Goal: Task Accomplishment & Management: Use online tool/utility

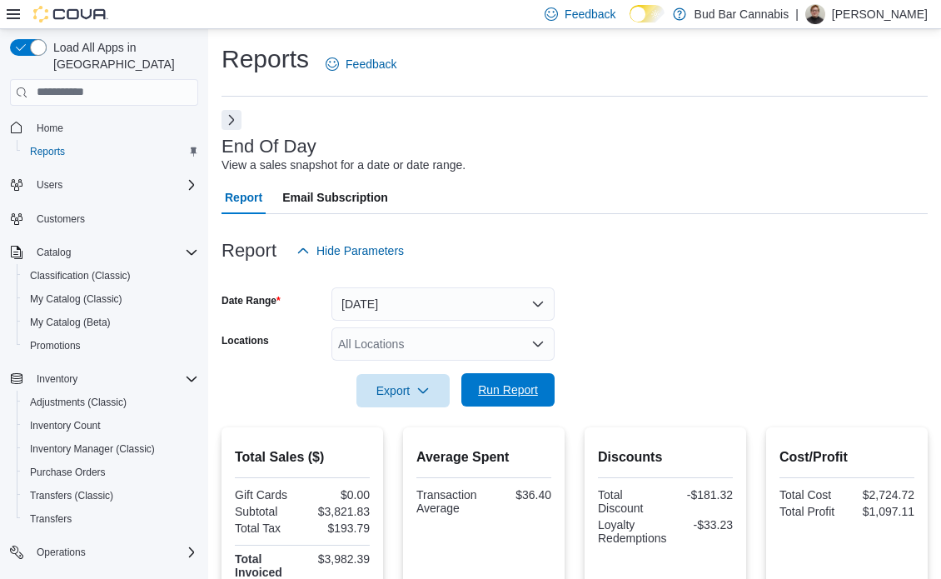
click at [484, 392] on span "Run Report" at bounding box center [508, 390] width 60 height 17
click at [512, 296] on button "[DATE]" at bounding box center [443, 303] width 223 height 33
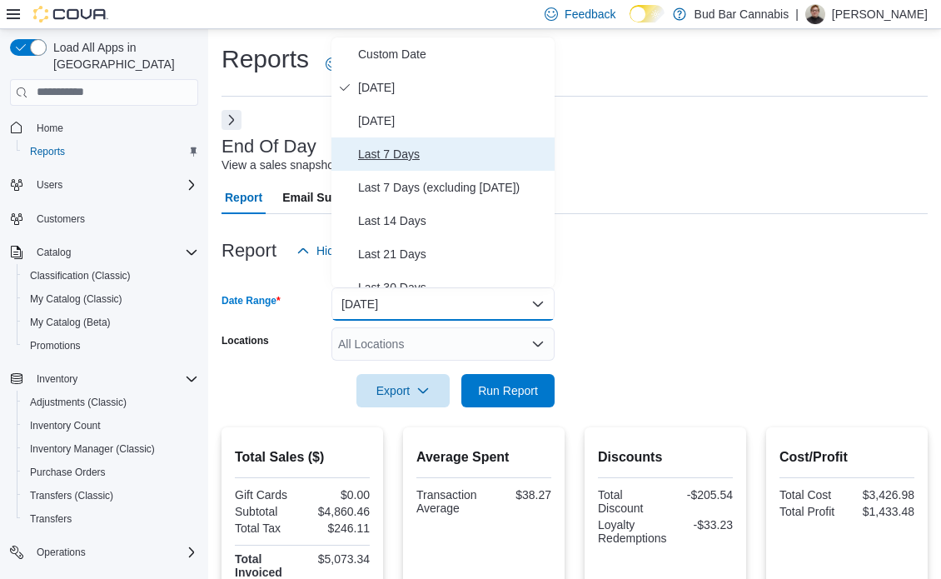
click at [502, 157] on span "Last 7 Days" at bounding box center [453, 154] width 190 height 20
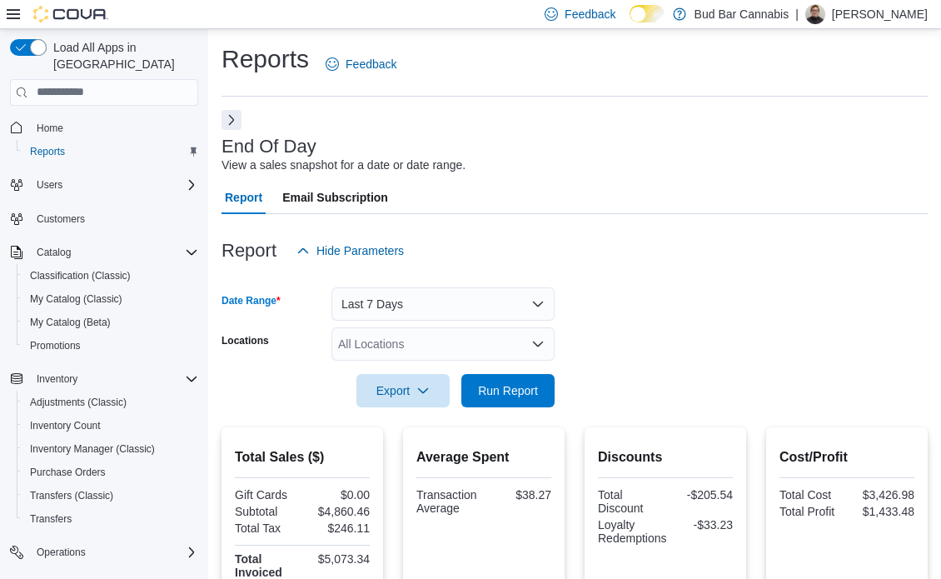
click at [507, 348] on div "All Locations" at bounding box center [443, 343] width 223 height 33
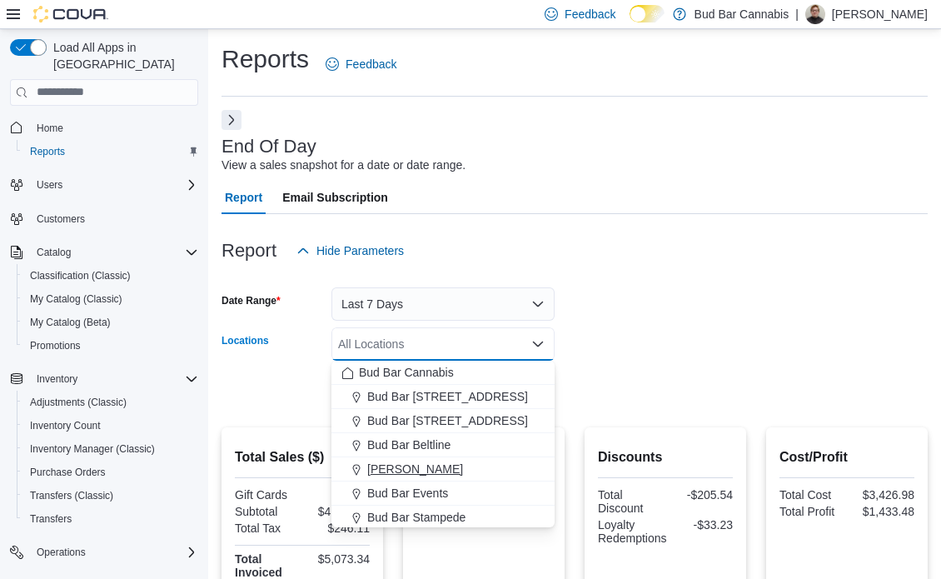
click at [521, 480] on button "[PERSON_NAME]" at bounding box center [443, 469] width 223 height 24
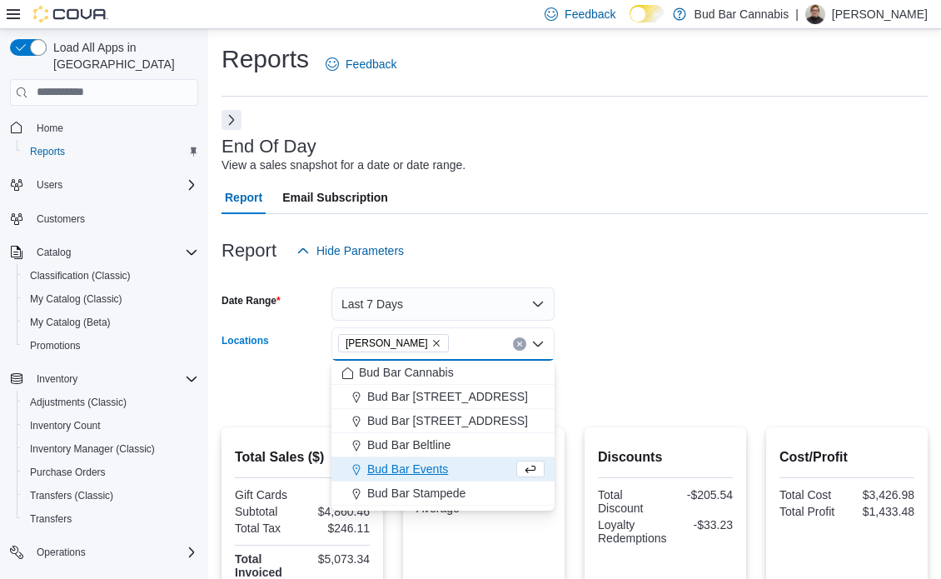
click at [711, 337] on form "Date Range Last 7 Days Locations Bud Bar Crowfoot Combo box. Selected. Bud Bar …" at bounding box center [575, 337] width 706 height 140
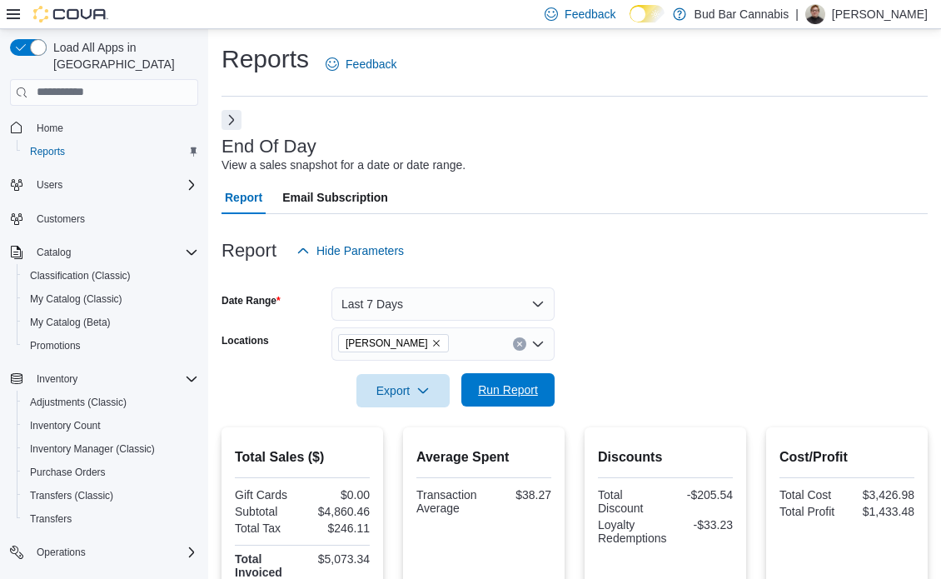
click at [474, 381] on span "Run Report" at bounding box center [508, 389] width 73 height 33
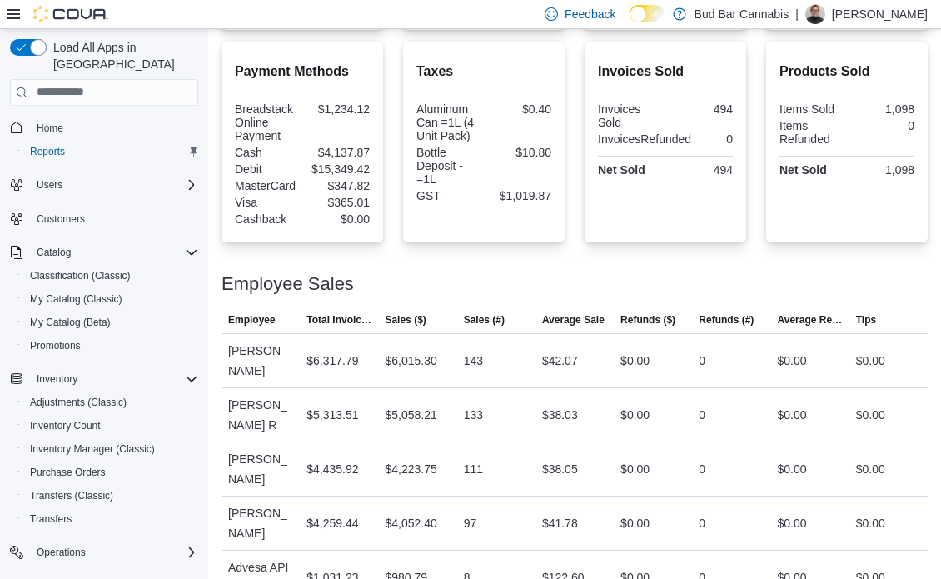
scroll to position [579, 0]
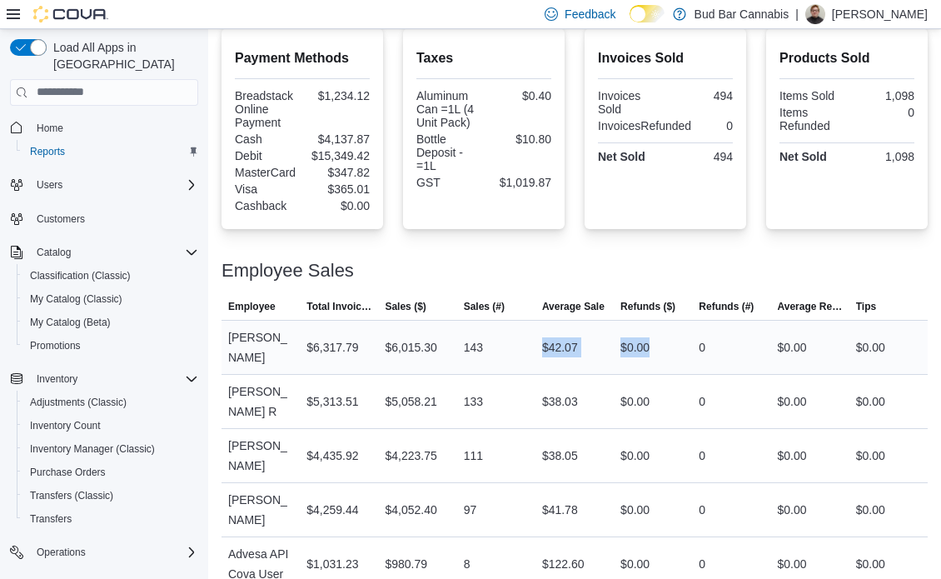
drag, startPoint x: 525, startPoint y: 332, endPoint x: 691, endPoint y: 327, distance: 166.7
click at [679, 327] on tr "Employee Matthew J Total Invoiced $6,317.79 Sales ($) $6,015.30 Sales (#) 143 A…" at bounding box center [575, 347] width 706 height 54
click at [759, 331] on div "0" at bounding box center [731, 347] width 78 height 33
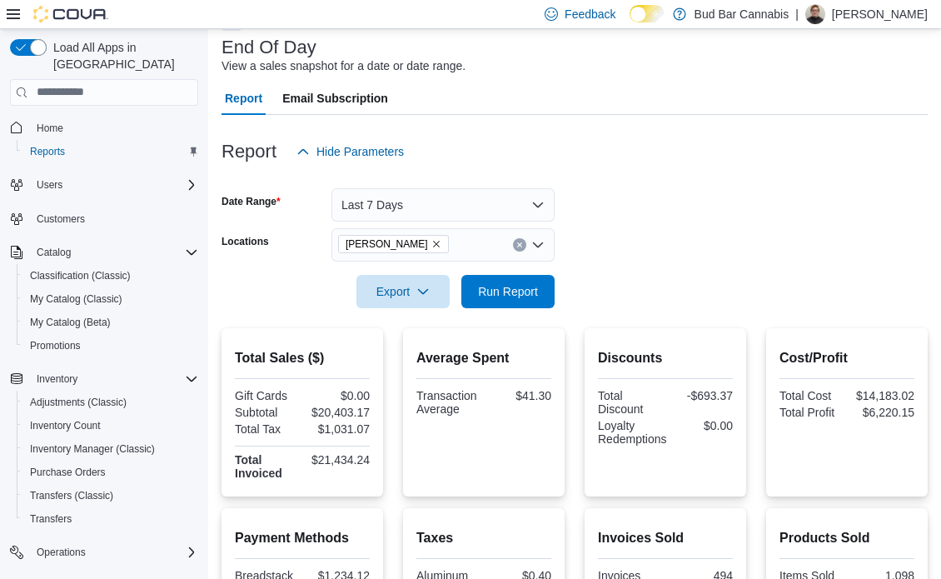
scroll to position [79, 0]
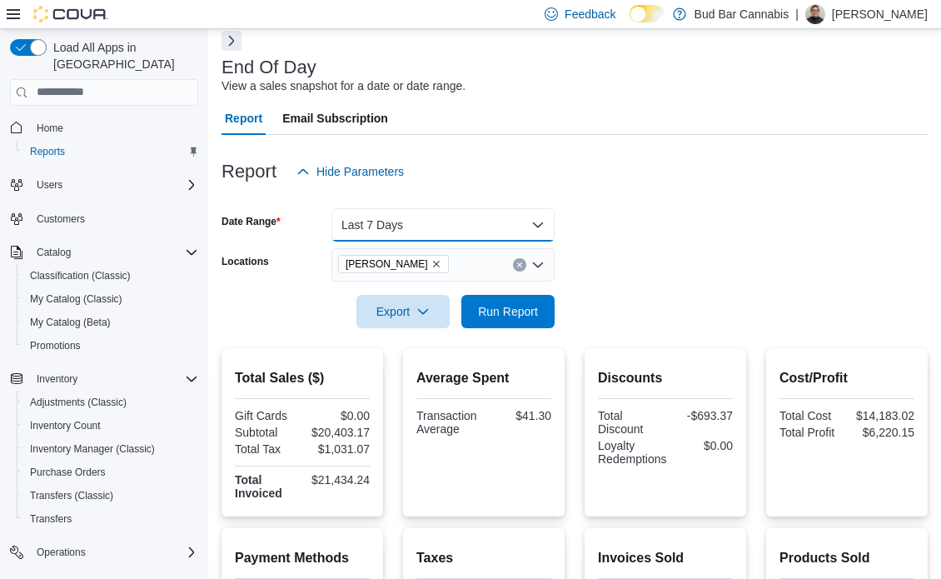
click at [513, 219] on button "Last 7 Days" at bounding box center [443, 224] width 223 height 33
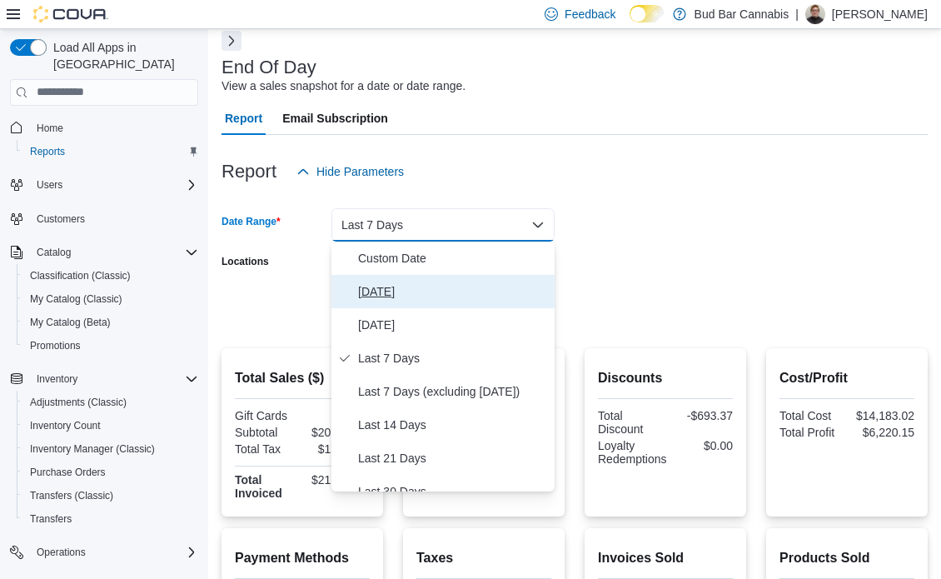
click at [503, 306] on button "[DATE]" at bounding box center [443, 291] width 223 height 33
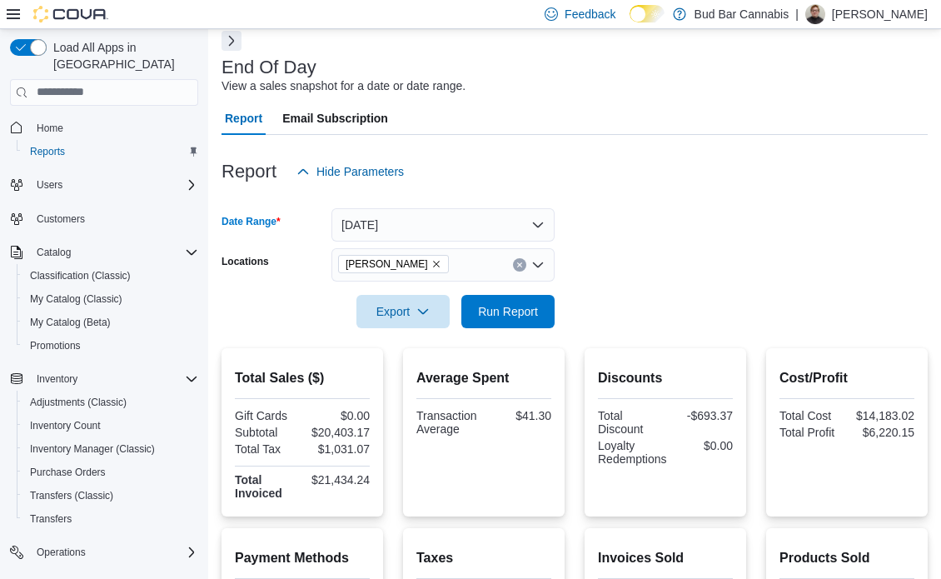
click at [630, 237] on form "Date Range Today Locations Bud Bar Crowfoot Export Run Report" at bounding box center [575, 258] width 706 height 140
click at [519, 258] on button "Clear input" at bounding box center [519, 264] width 13 height 13
click at [635, 225] on form "Date Range Today Locations All Locations Export Run Report" at bounding box center [575, 258] width 706 height 140
drag, startPoint x: 554, startPoint y: 307, endPoint x: 596, endPoint y: 273, distance: 53.9
click at [553, 307] on button "Run Report" at bounding box center [508, 310] width 93 height 33
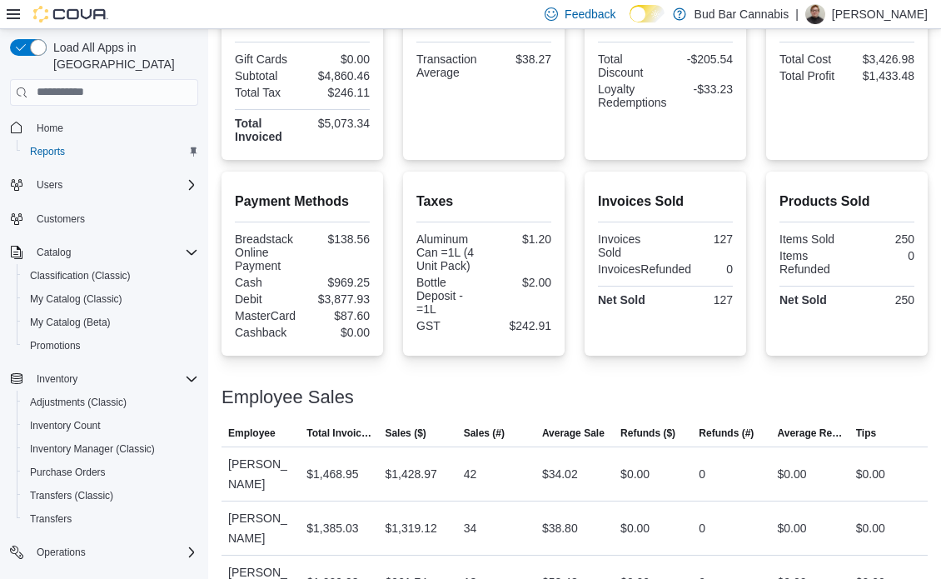
scroll to position [243, 0]
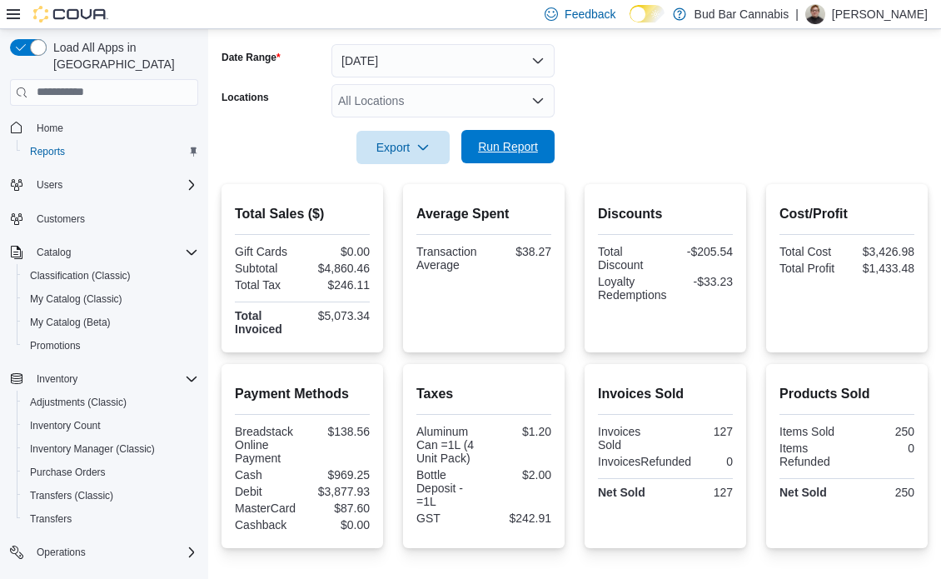
click at [477, 141] on span "Run Report" at bounding box center [508, 146] width 73 height 33
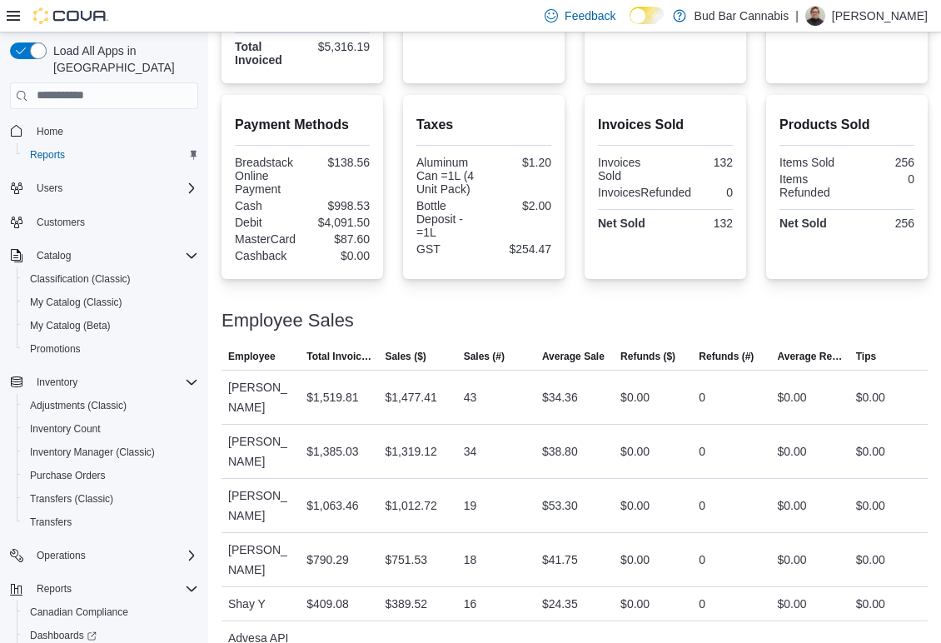
scroll to position [99, 0]
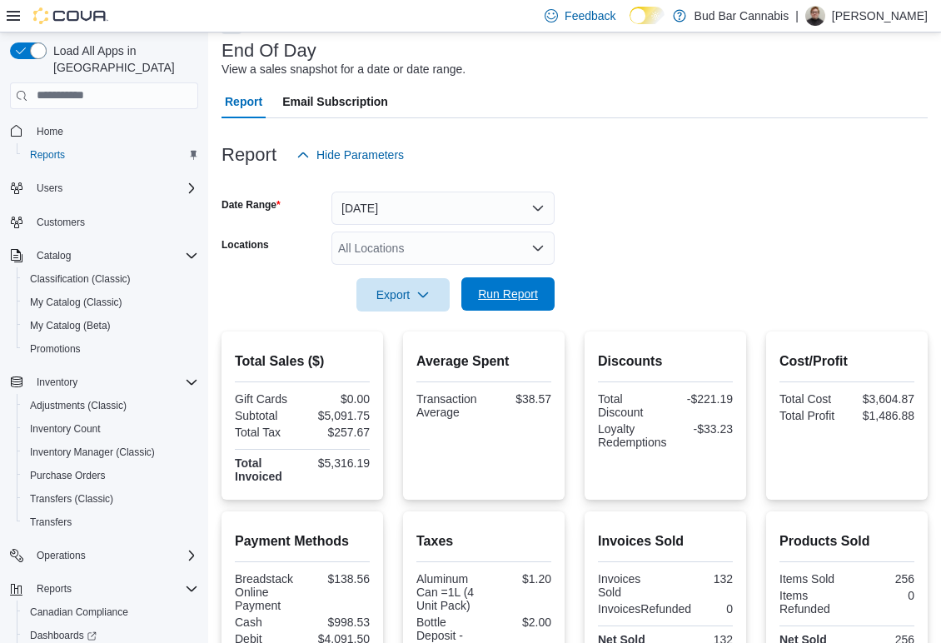
click at [478, 293] on span "Run Report" at bounding box center [508, 294] width 60 height 17
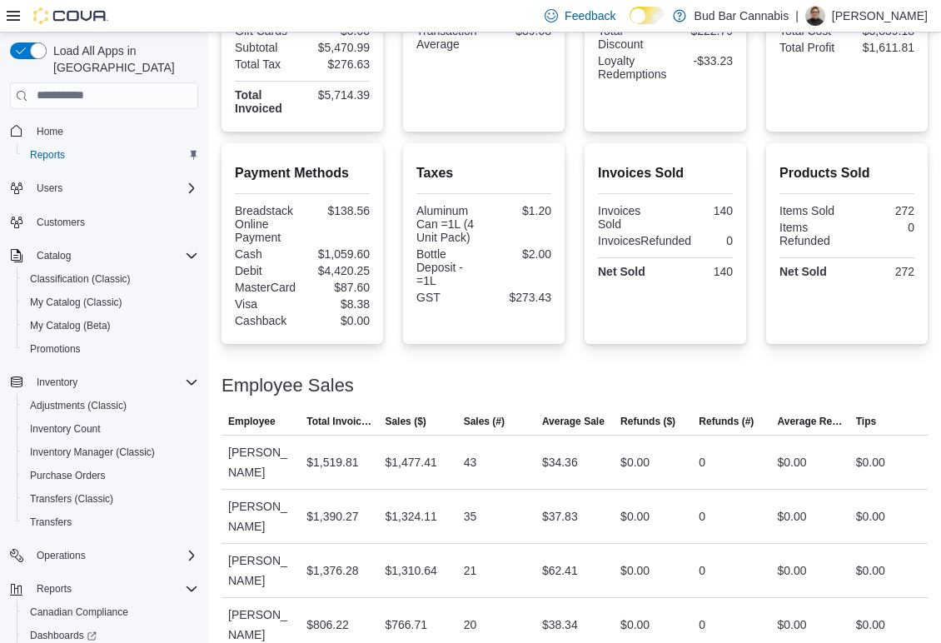
scroll to position [532, 0]
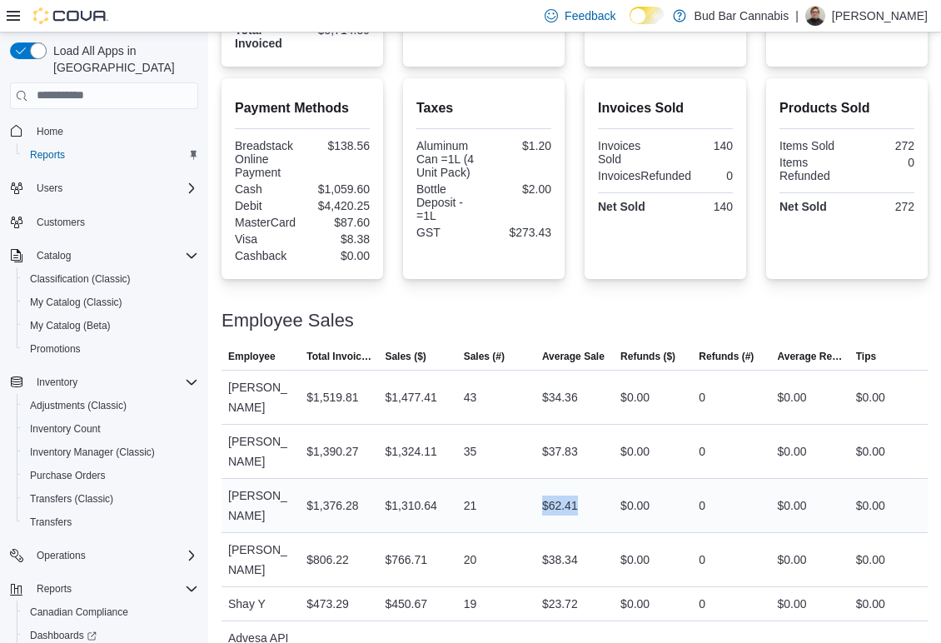
drag, startPoint x: 549, startPoint y: 454, endPoint x: 586, endPoint y: 453, distance: 36.7
click at [586, 489] on div "$62.41" at bounding box center [575, 505] width 78 height 33
click at [627, 489] on div "$0.00" at bounding box center [653, 505] width 78 height 33
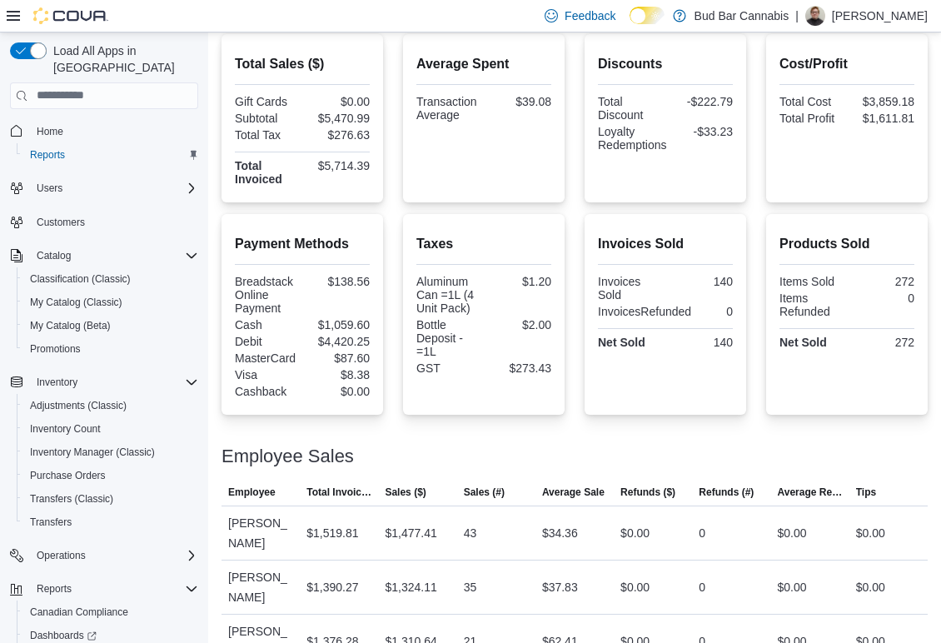
scroll to position [199, 0]
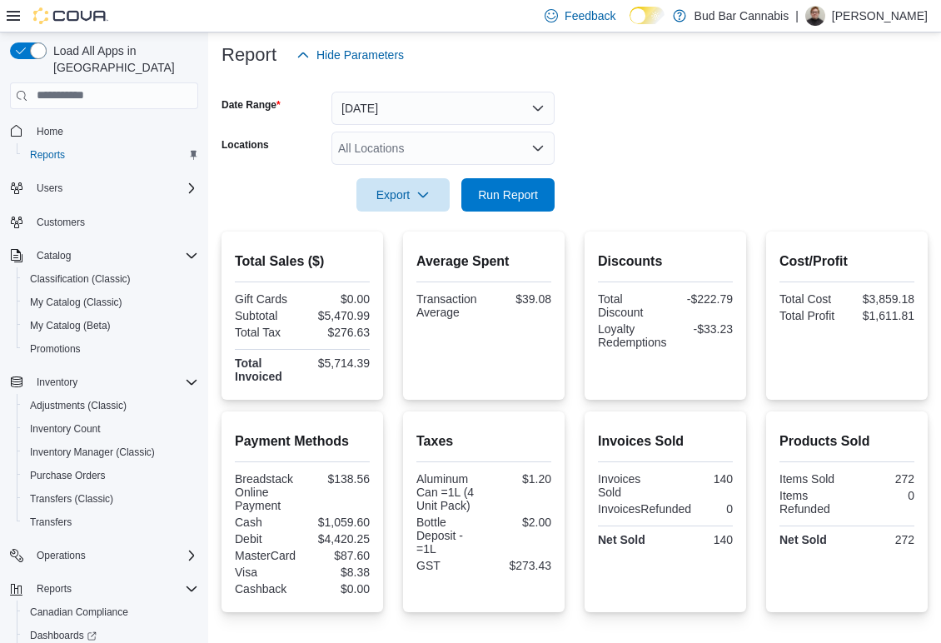
click at [498, 148] on div "All Locations" at bounding box center [443, 148] width 223 height 33
click at [665, 128] on form "Date Range Today Locations All Locations Export Run Report" at bounding box center [575, 142] width 706 height 140
click at [40, 125] on span "Home" at bounding box center [50, 131] width 27 height 13
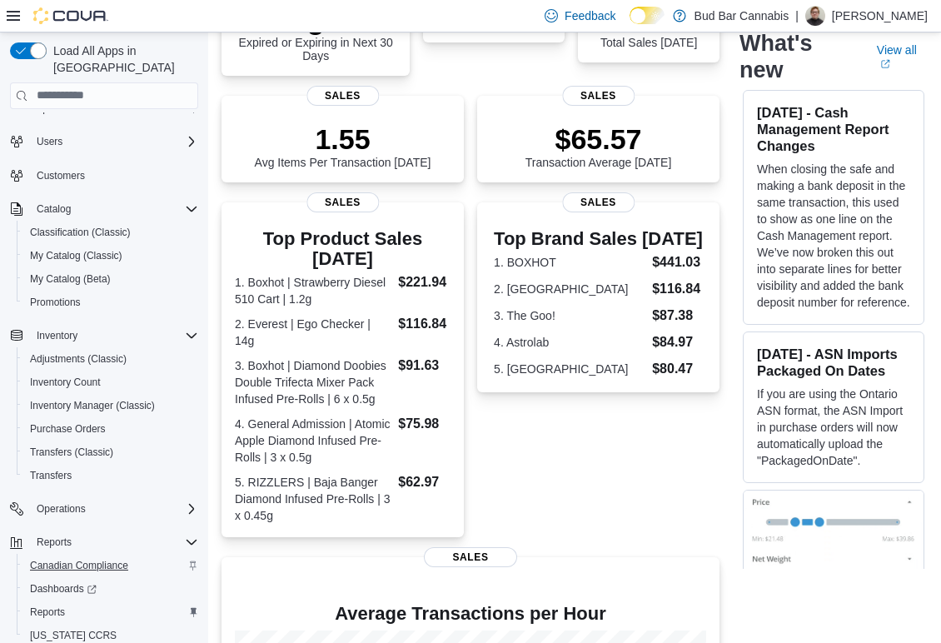
scroll to position [87, 0]
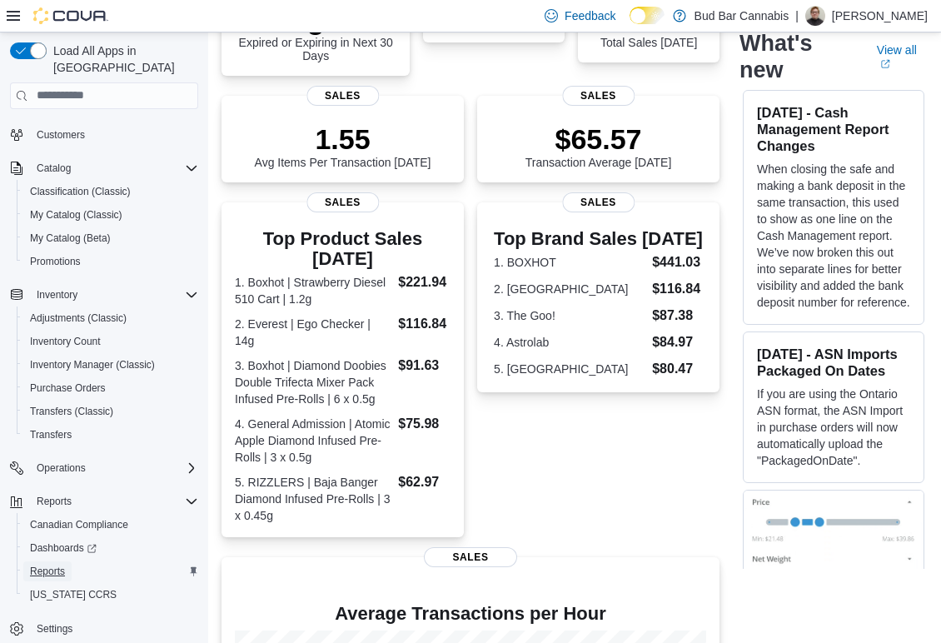
click at [44, 565] on span "Reports" at bounding box center [47, 571] width 35 height 13
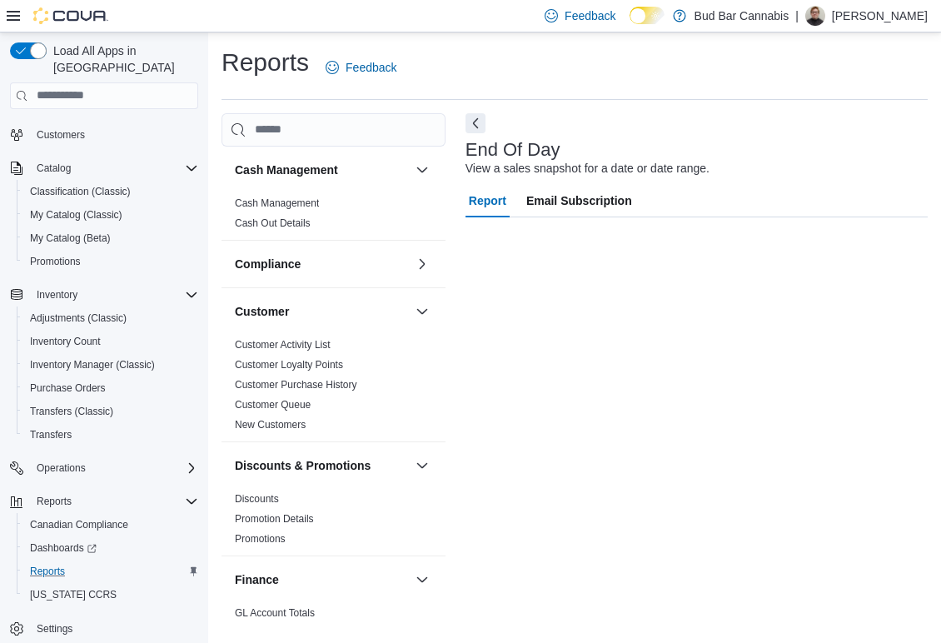
scroll to position [87, 0]
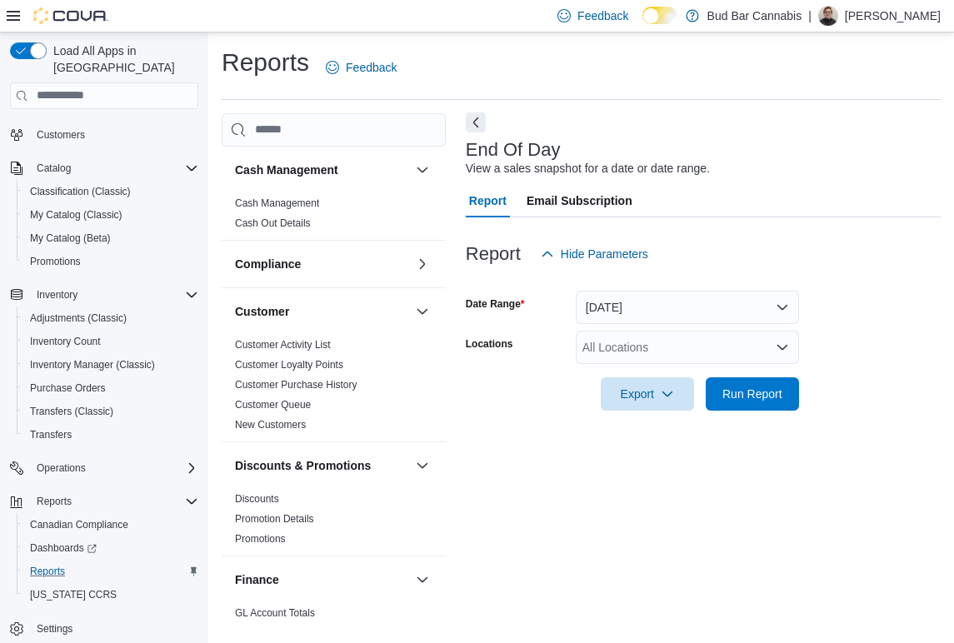
click at [472, 116] on button "Next" at bounding box center [476, 122] width 20 height 20
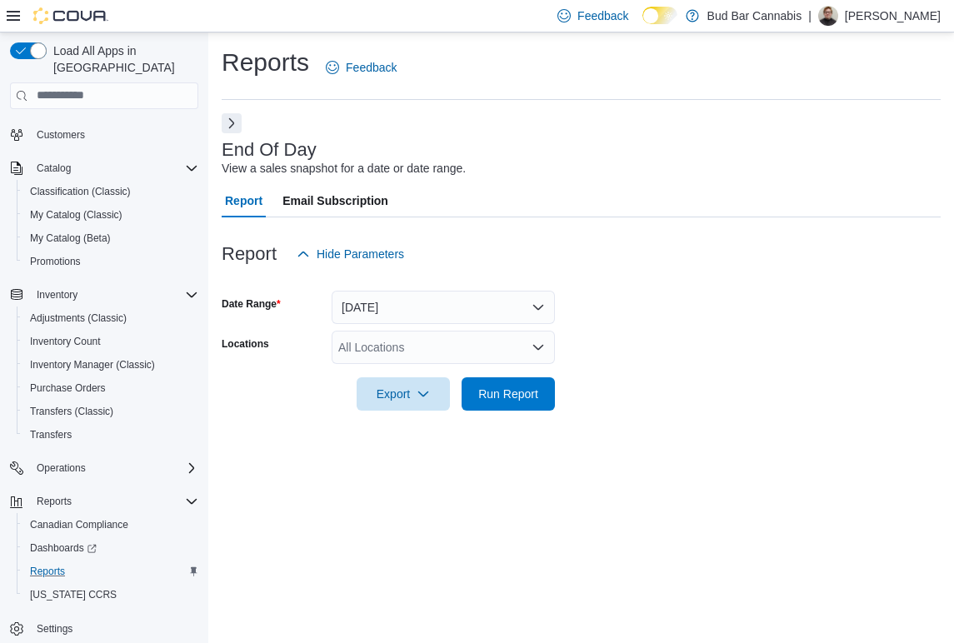
click at [537, 376] on div at bounding box center [581, 370] width 719 height 13
click at [536, 377] on div "Export Run Report" at bounding box center [388, 393] width 333 height 33
click at [527, 398] on span "Run Report" at bounding box center [508, 393] width 60 height 17
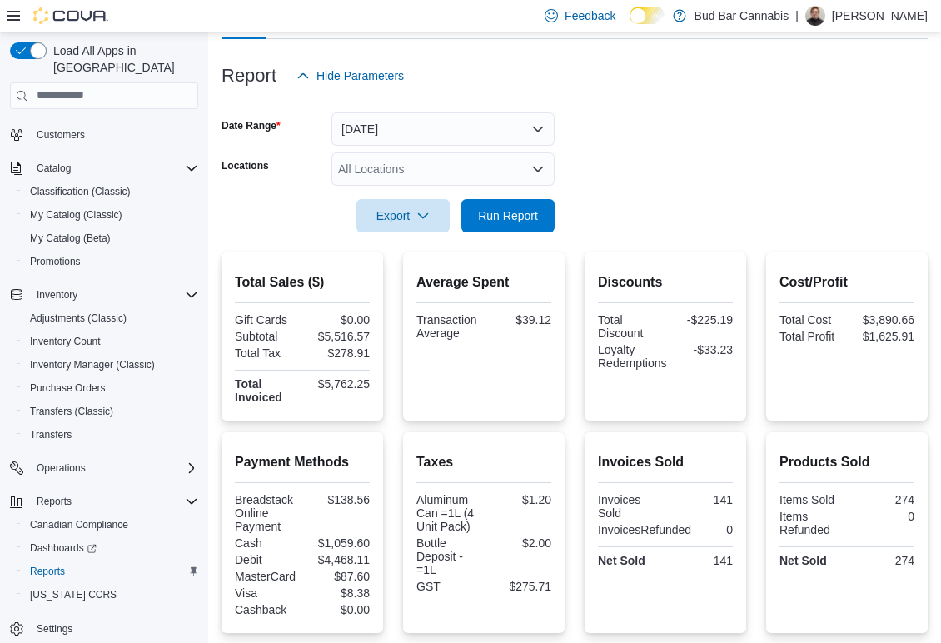
scroll to position [32, 0]
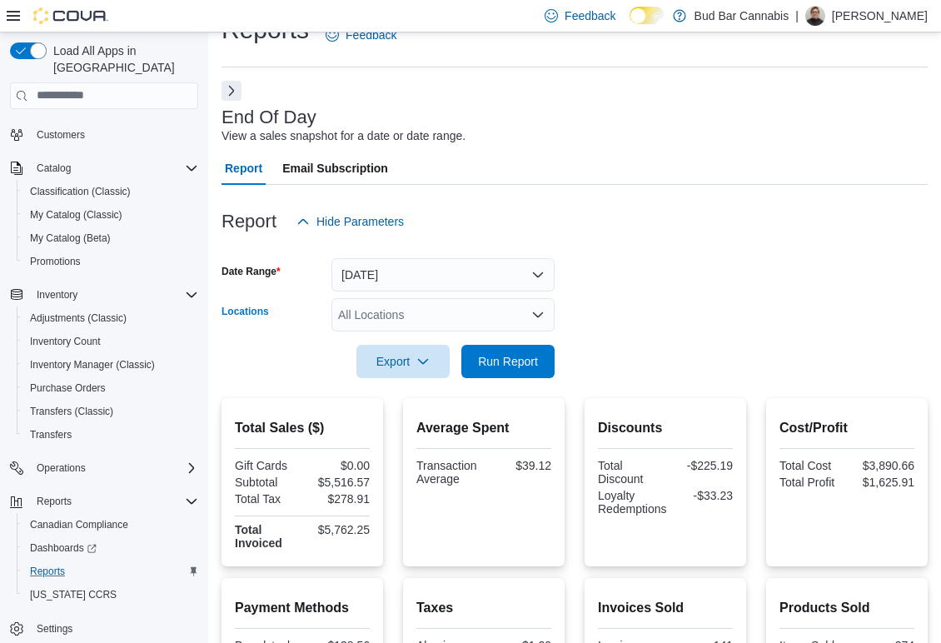
click at [462, 307] on div "All Locations" at bounding box center [443, 314] width 223 height 33
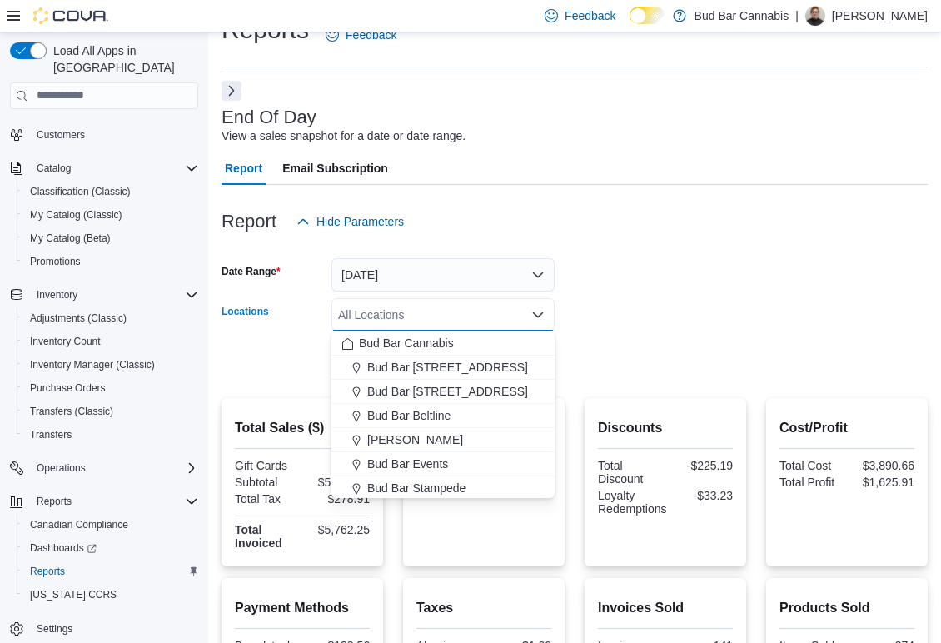
click at [695, 295] on form "Date Range Today Locations All Locations Combo box. Selected. Combo box input. …" at bounding box center [575, 308] width 706 height 140
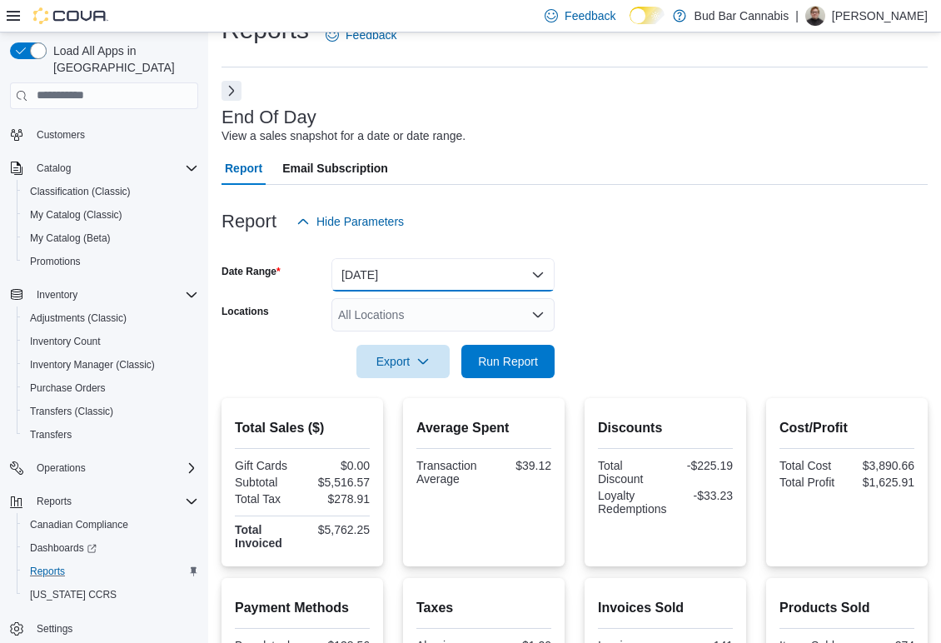
click at [437, 277] on button "[DATE]" at bounding box center [443, 274] width 223 height 33
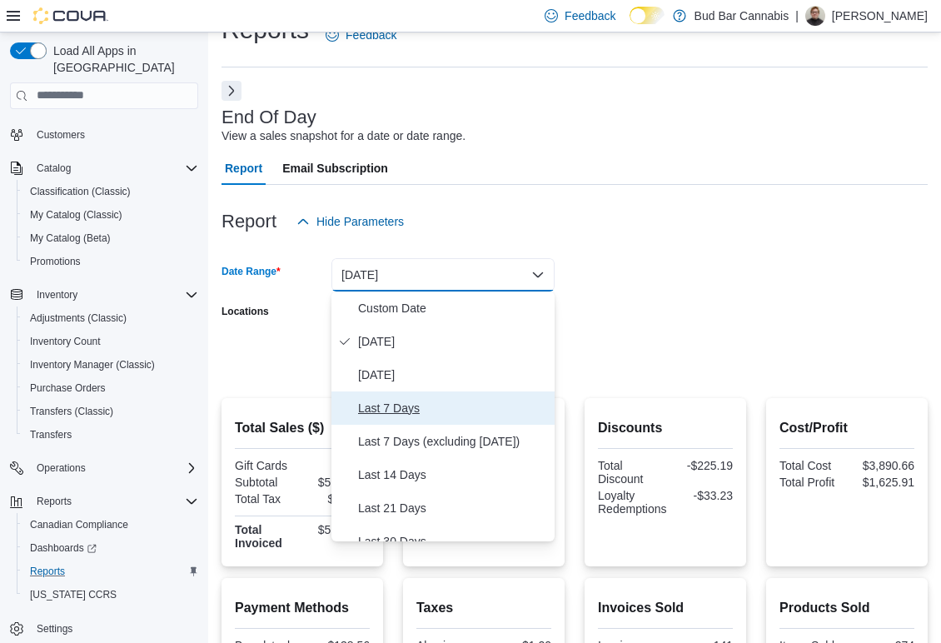
click at [492, 404] on span "Last 7 Days" at bounding box center [453, 408] width 190 height 20
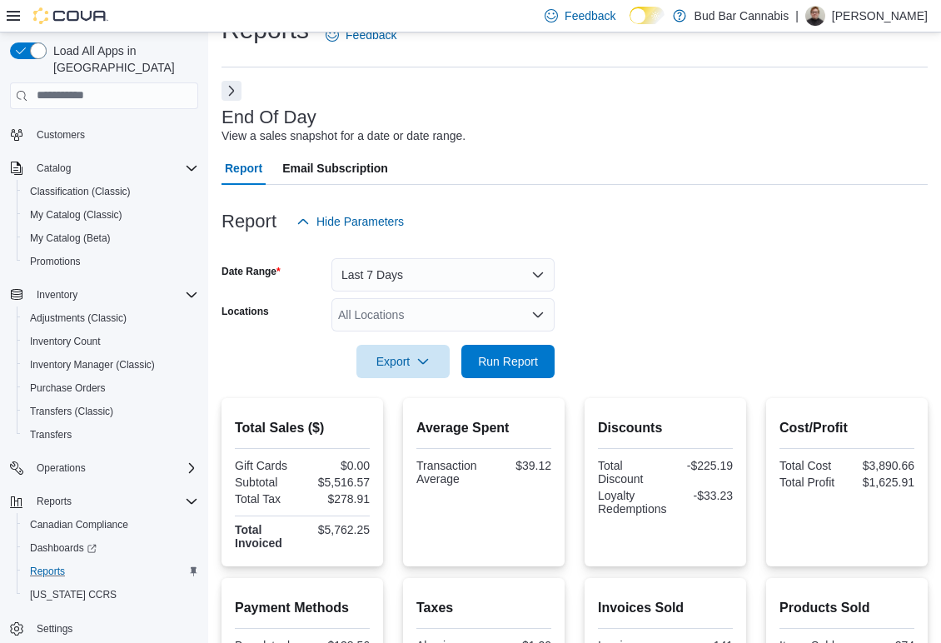
click at [621, 320] on form "Date Range Last 7 Days Locations All Locations Export Run Report" at bounding box center [575, 308] width 706 height 140
click at [502, 317] on div "All Locations" at bounding box center [443, 314] width 223 height 33
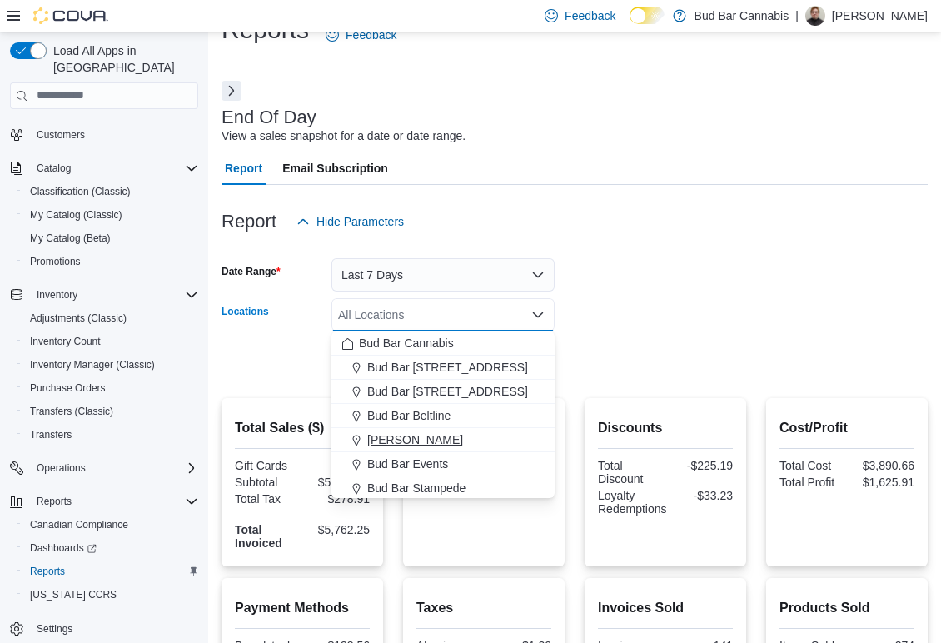
click at [482, 441] on div "[PERSON_NAME]" at bounding box center [443, 440] width 203 height 17
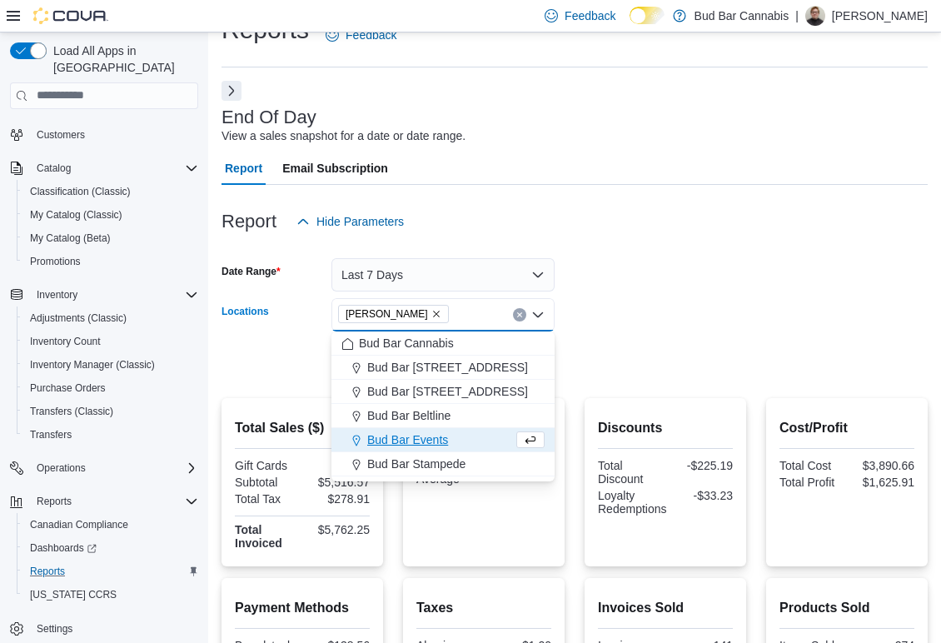
click at [681, 333] on div at bounding box center [575, 338] width 706 height 13
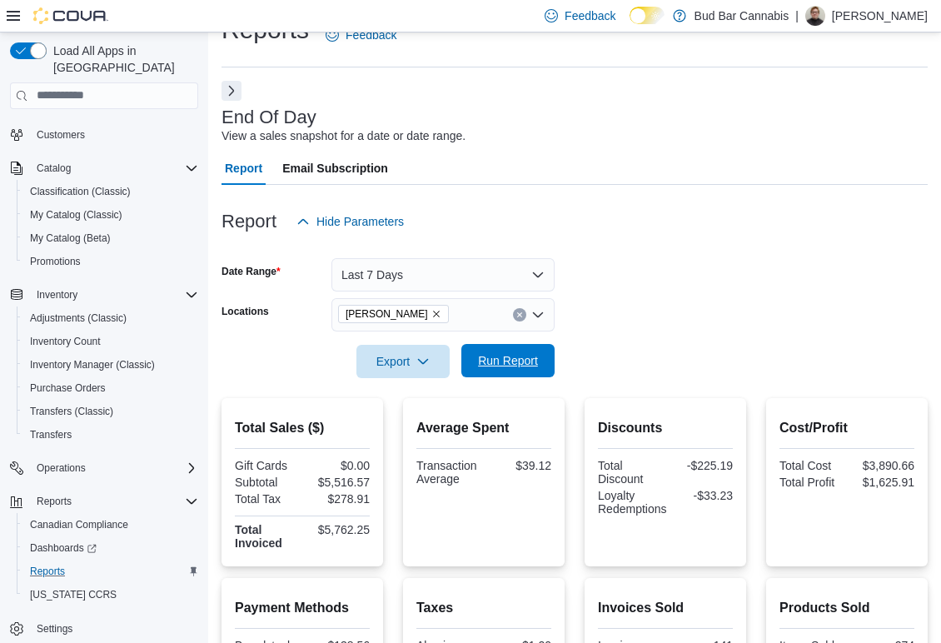
click at [493, 353] on span "Run Report" at bounding box center [508, 360] width 60 height 17
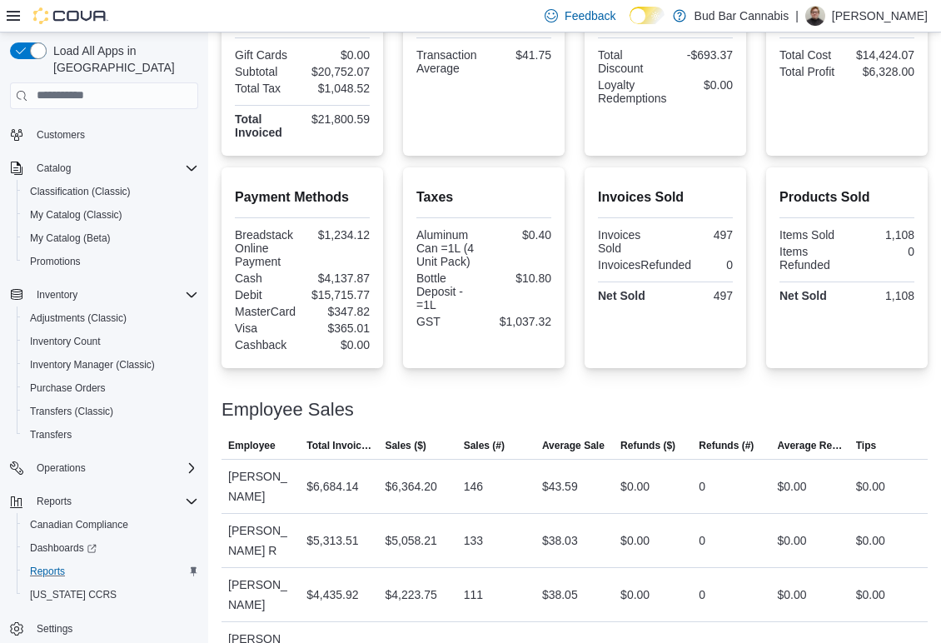
scroll to position [518, 0]
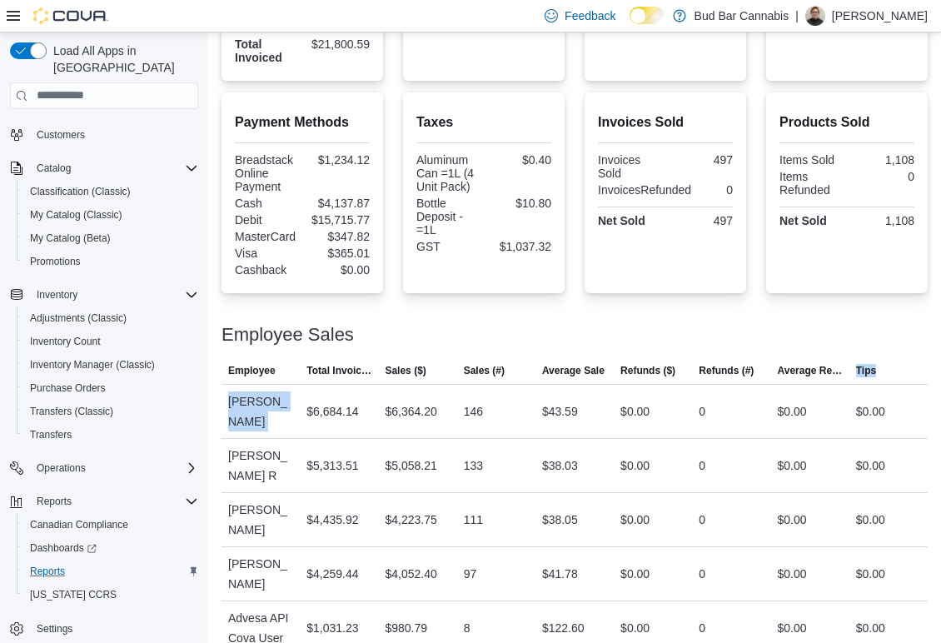
drag, startPoint x: 306, startPoint y: 394, endPoint x: 864, endPoint y: 374, distance: 558.6
click at [864, 374] on table "This table contains 6 rows. Employee Total Invoiced Sales ($) Sales (#) Average…" at bounding box center [575, 534] width 706 height 352
click at [519, 407] on div "146" at bounding box center [496, 411] width 78 height 33
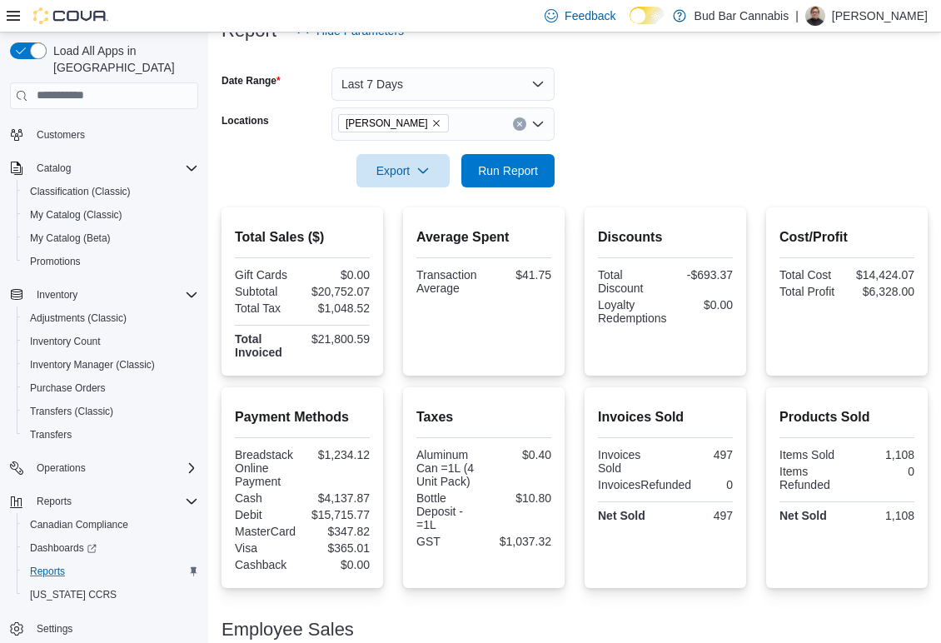
scroll to position [185, 0]
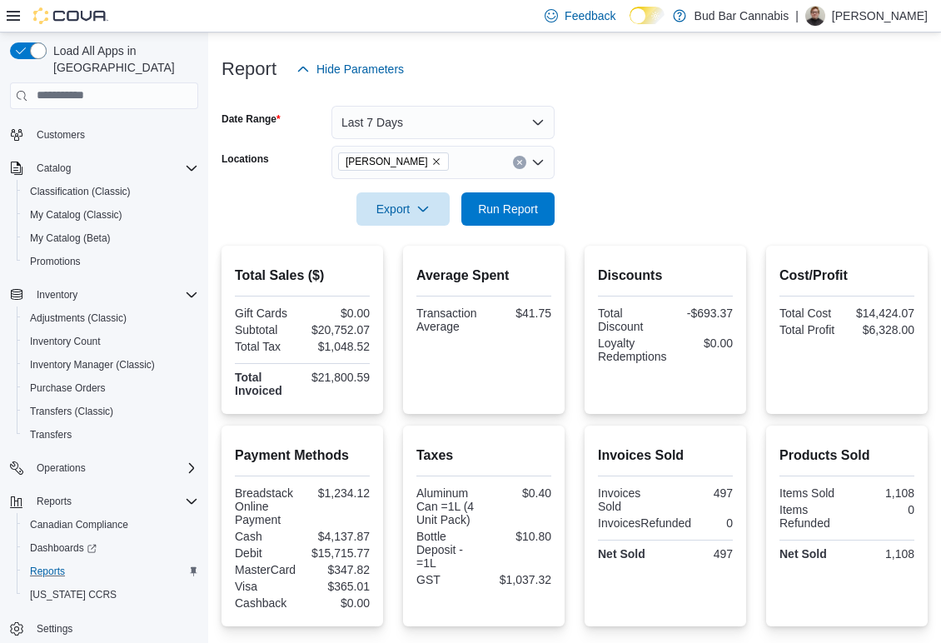
click at [711, 140] on form "Date Range Last 7 Days Locations [PERSON_NAME] Export Run Report" at bounding box center [575, 156] width 706 height 140
click at [520, 112] on button "Last 7 Days" at bounding box center [443, 122] width 223 height 33
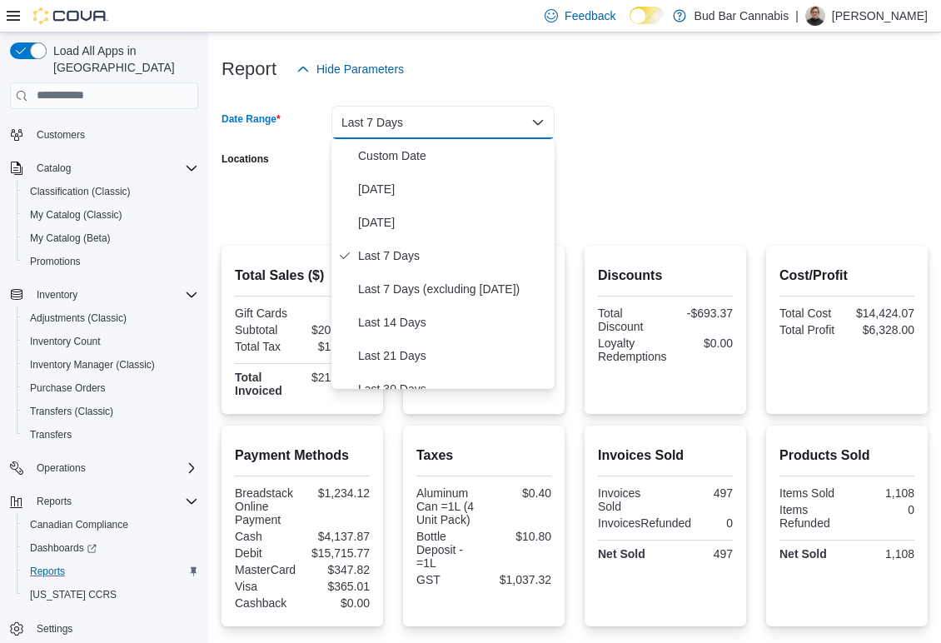
click at [764, 157] on form "Date Range Last 7 Days Locations [PERSON_NAME] Export Run Report" at bounding box center [575, 156] width 706 height 140
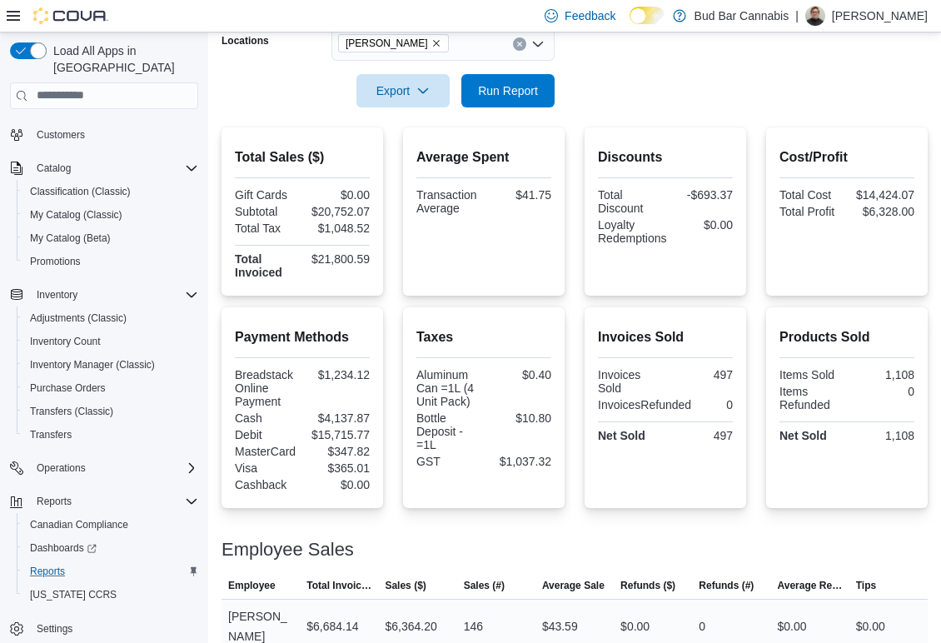
scroll to position [18, 0]
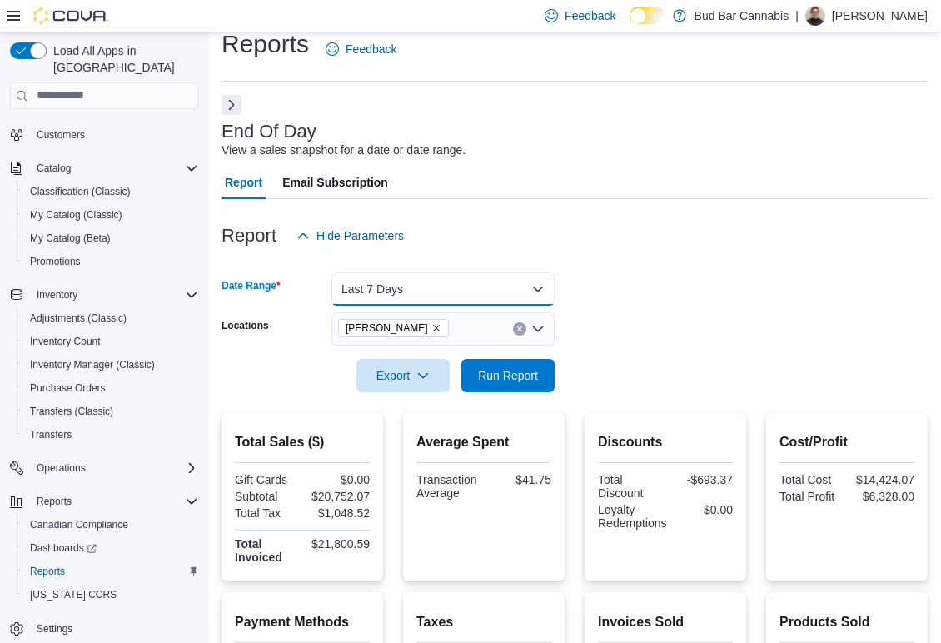
click at [494, 293] on button "Last 7 Days" at bounding box center [443, 288] width 223 height 33
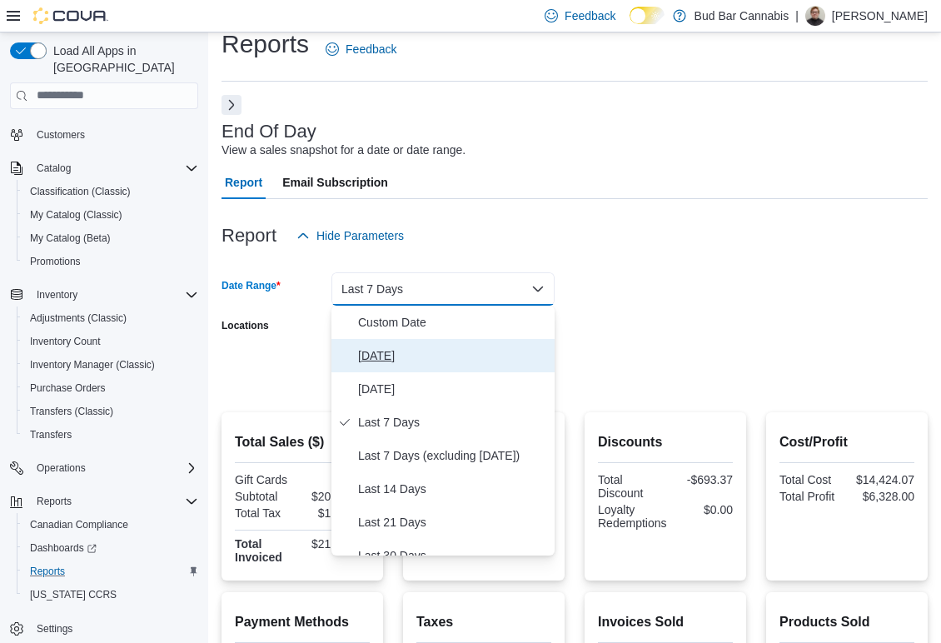
click at [491, 353] on span "[DATE]" at bounding box center [453, 356] width 190 height 20
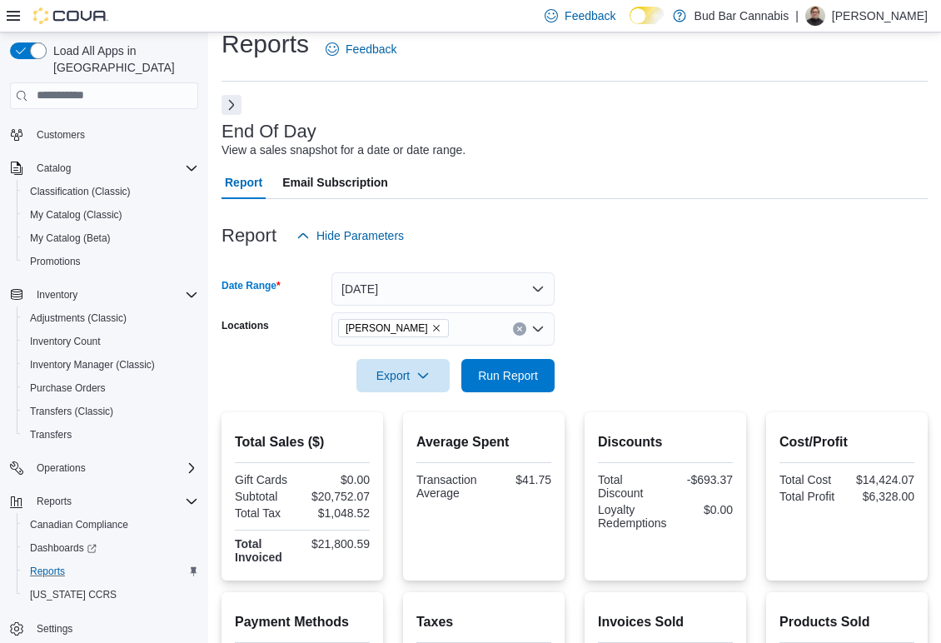
drag, startPoint x: 521, startPoint y: 317, endPoint x: 513, endPoint y: 341, distance: 24.5
click at [518, 322] on div "[PERSON_NAME]" at bounding box center [443, 328] width 223 height 33
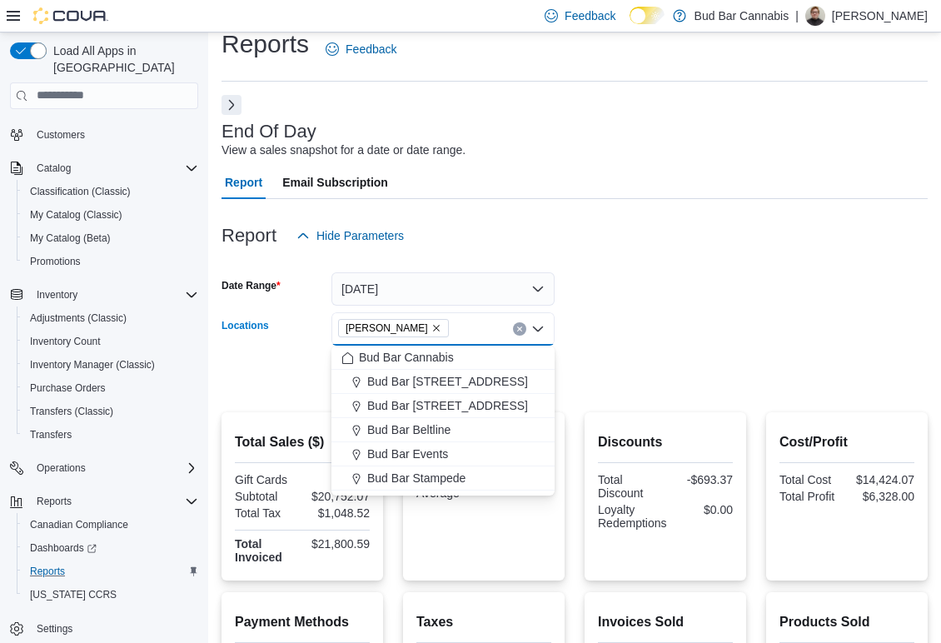
click at [513, 341] on div "Bud Bar Crowfoot Combo box. Selected. Bud Bar Crowfoot. Press Backspace to dele…" at bounding box center [443, 328] width 223 height 33
click at [521, 327] on icon "Clear input" at bounding box center [519, 329] width 4 height 4
click at [652, 273] on form "Date Range Today Locations All Locations Combo box. Selected. Combo box input. …" at bounding box center [575, 322] width 706 height 140
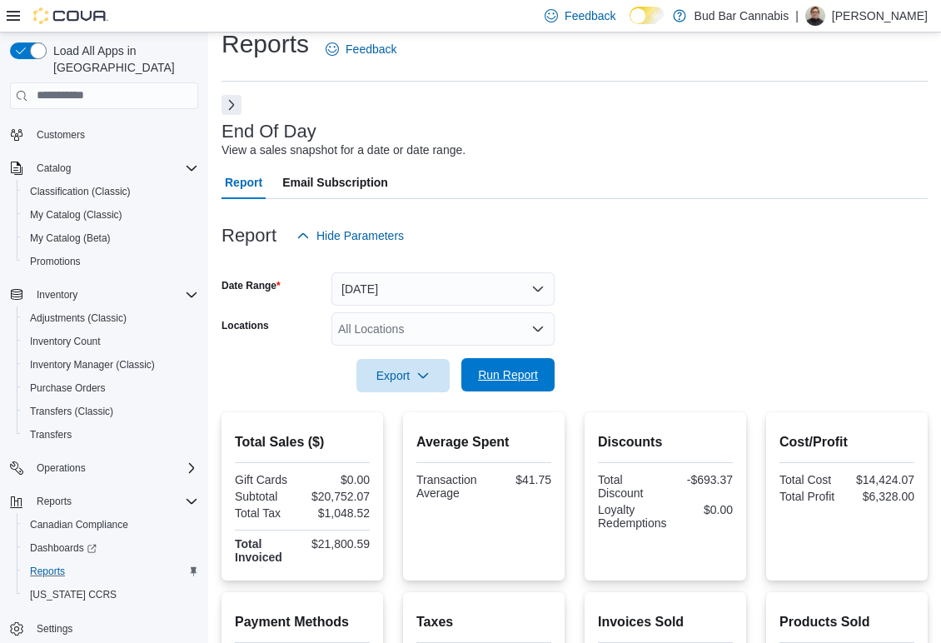
click at [498, 387] on span "Run Report" at bounding box center [508, 374] width 73 height 33
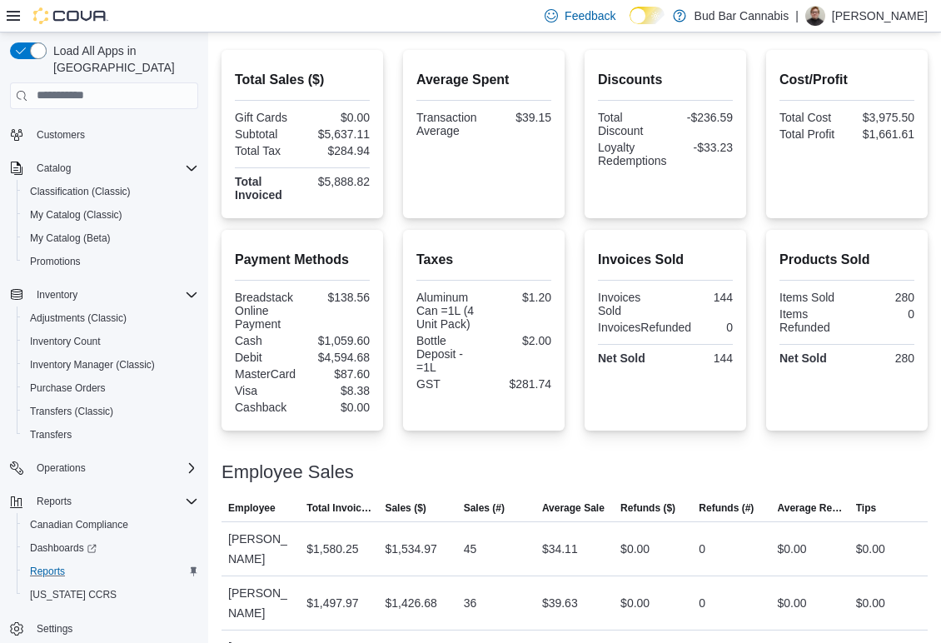
scroll to position [116, 0]
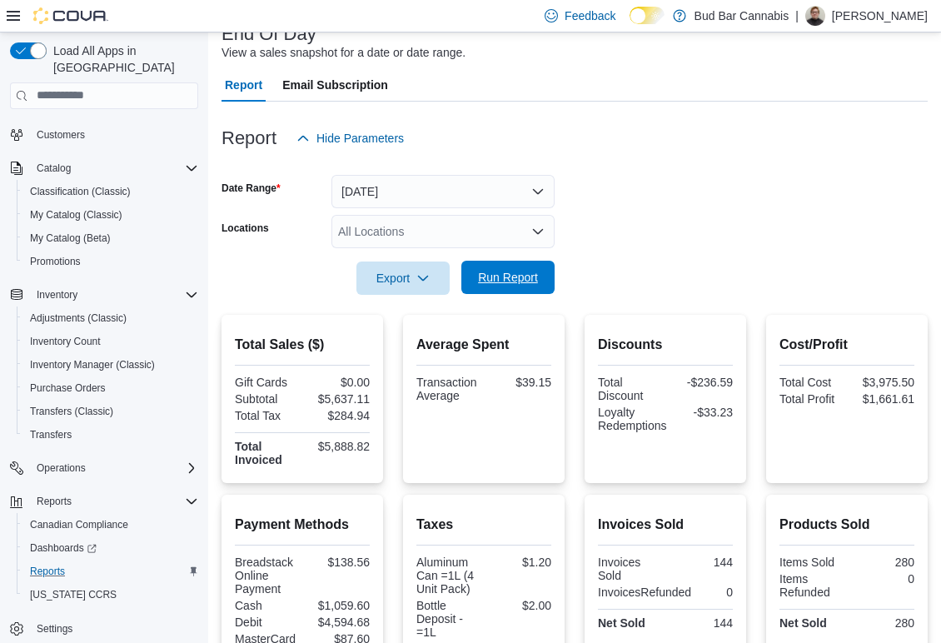
click at [512, 271] on span "Run Report" at bounding box center [508, 277] width 60 height 17
click at [501, 269] on span "Run Report" at bounding box center [508, 277] width 73 height 33
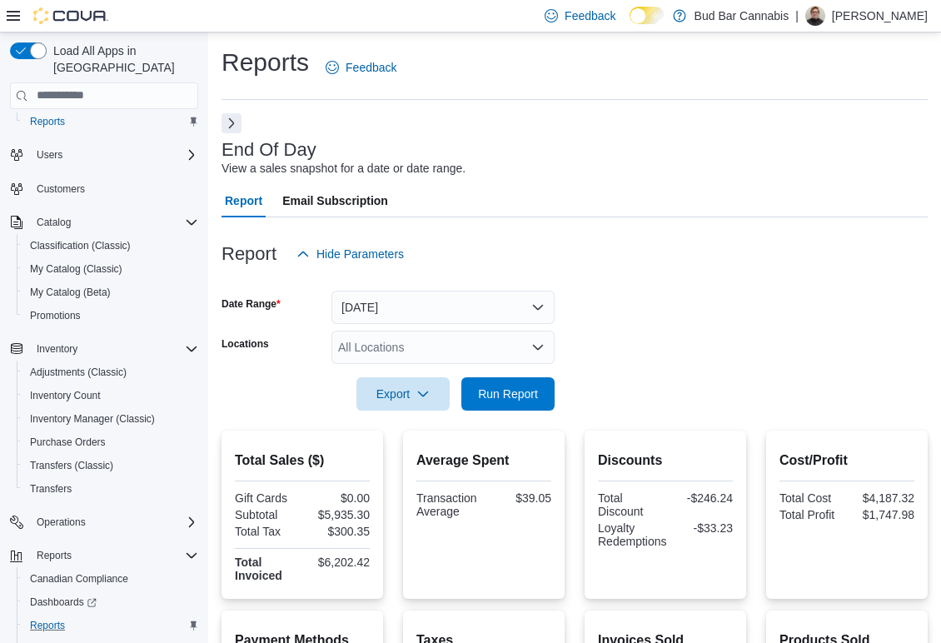
scroll to position [0, 0]
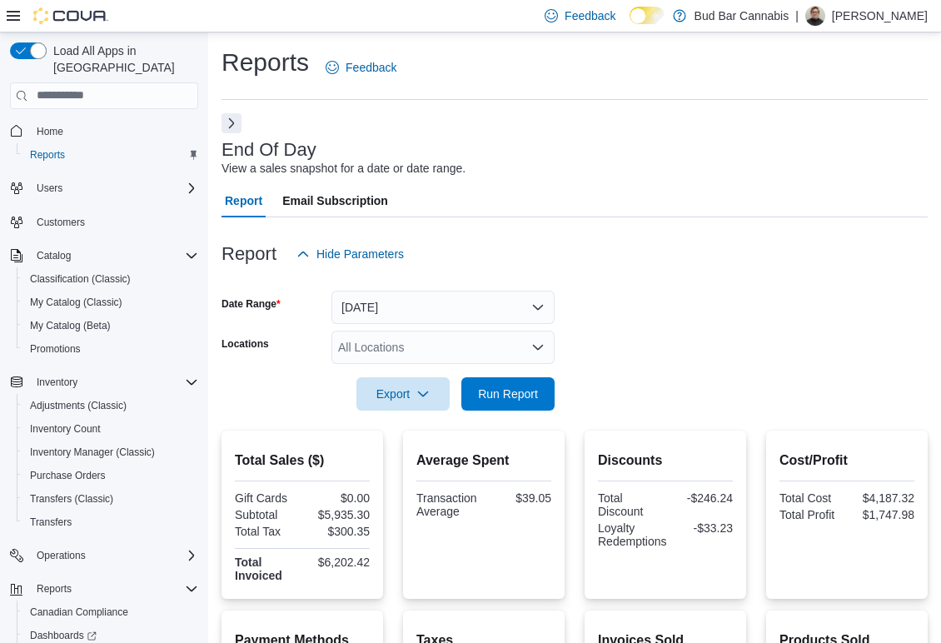
click at [57, 121] on span "Home" at bounding box center [114, 131] width 168 height 21
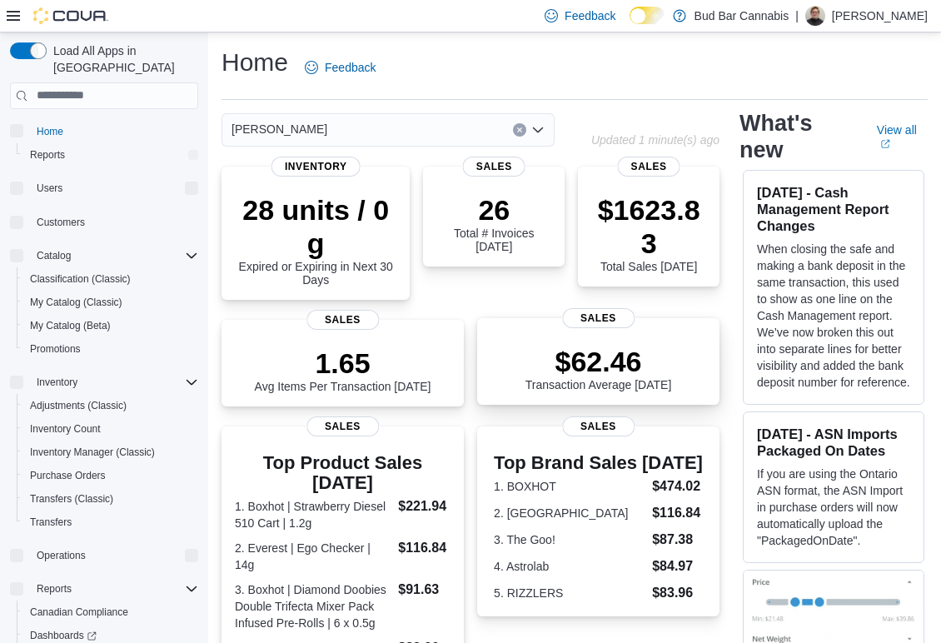
click at [664, 345] on p "$62.46" at bounding box center [599, 361] width 147 height 33
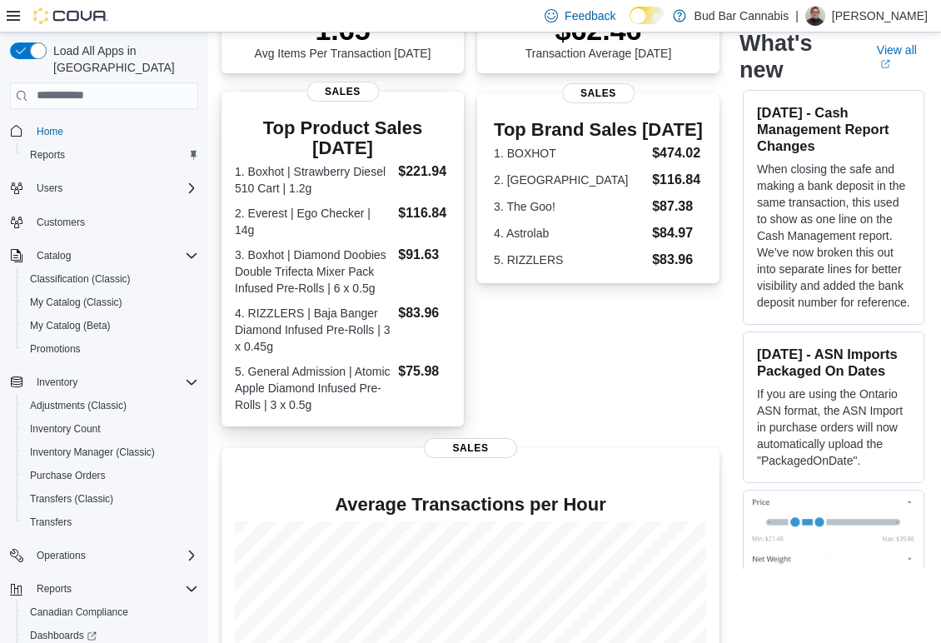
scroll to position [83, 0]
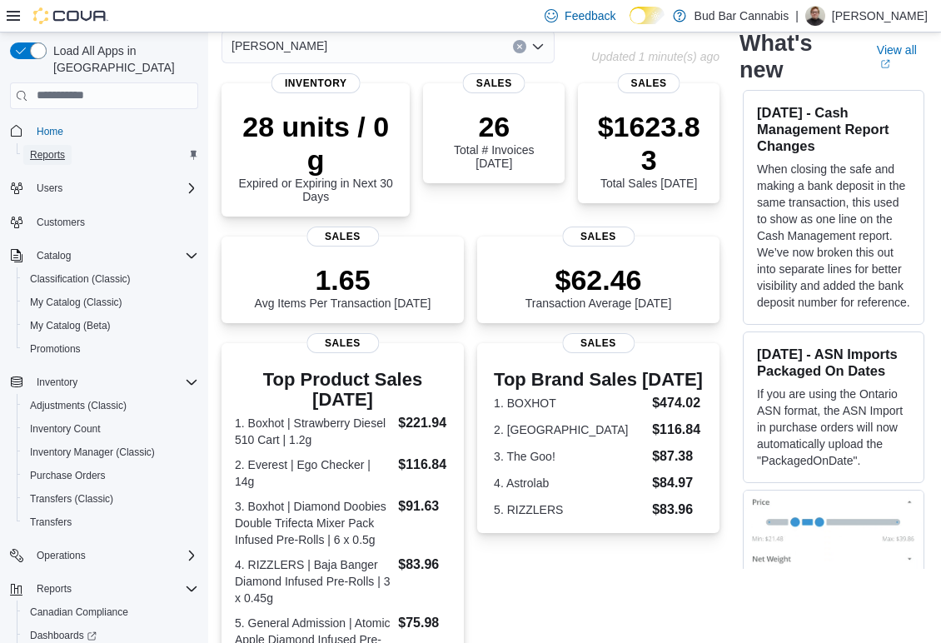
click at [60, 148] on span "Reports" at bounding box center [47, 154] width 35 height 13
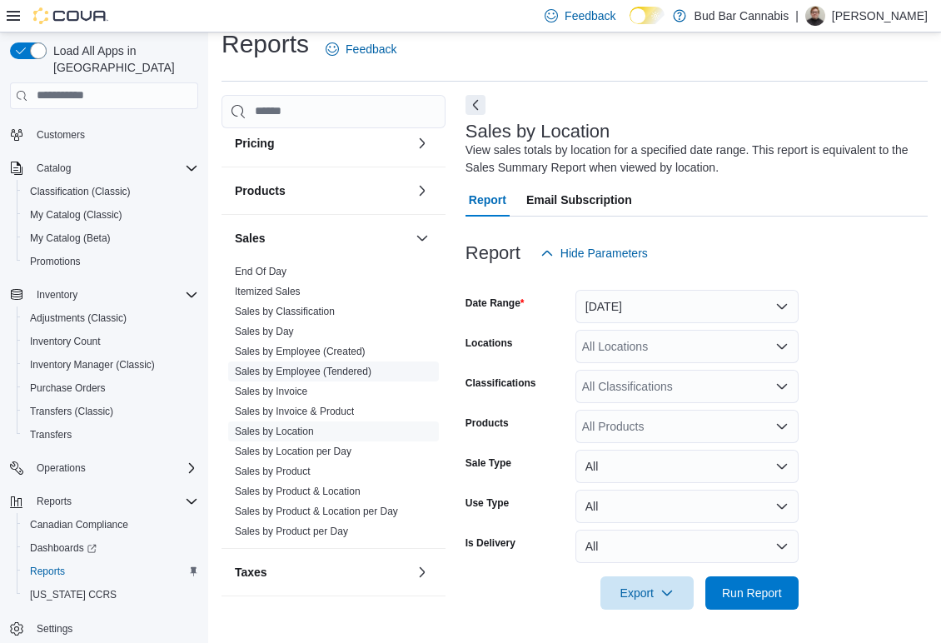
scroll to position [977, 0]
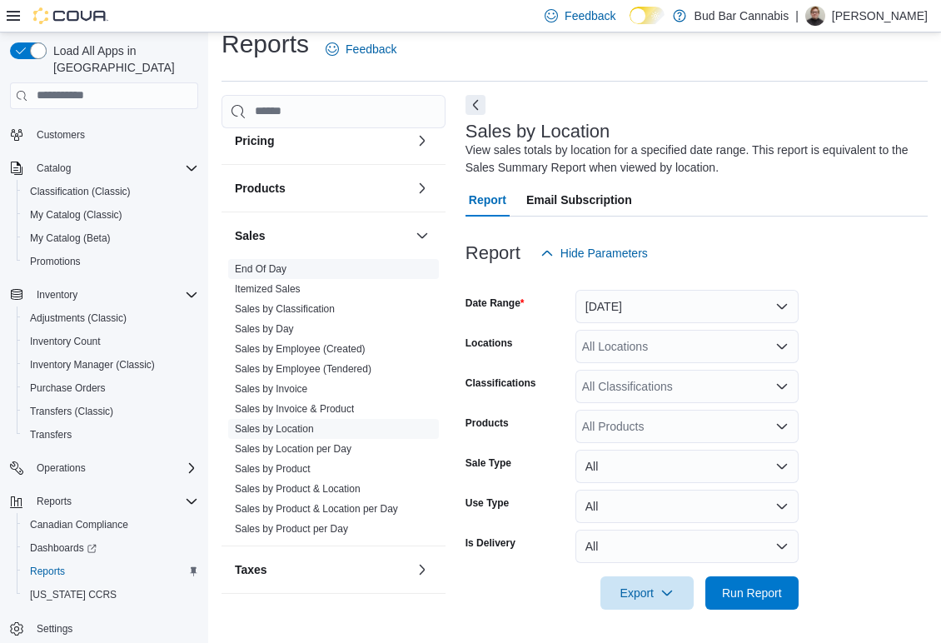
click at [265, 263] on link "End Of Day" at bounding box center [261, 269] width 52 height 12
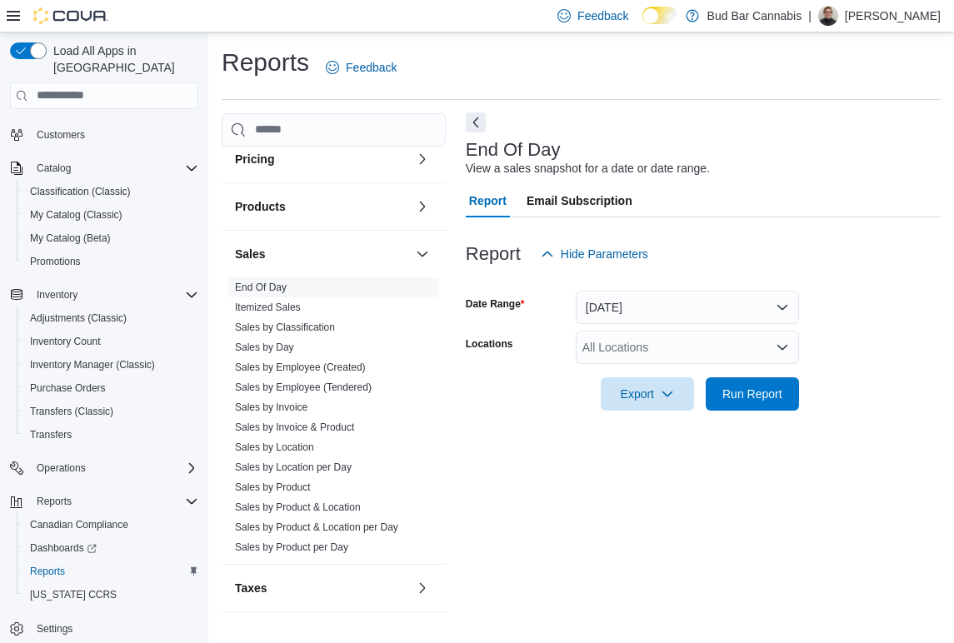
click at [479, 126] on button "Next" at bounding box center [476, 122] width 20 height 20
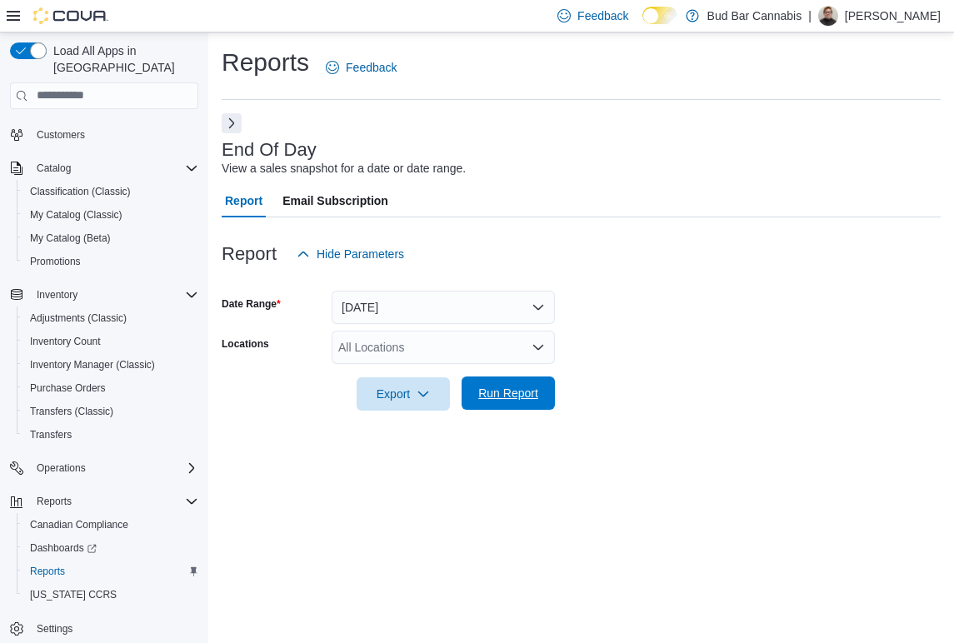
click at [542, 388] on span "Run Report" at bounding box center [508, 393] width 73 height 33
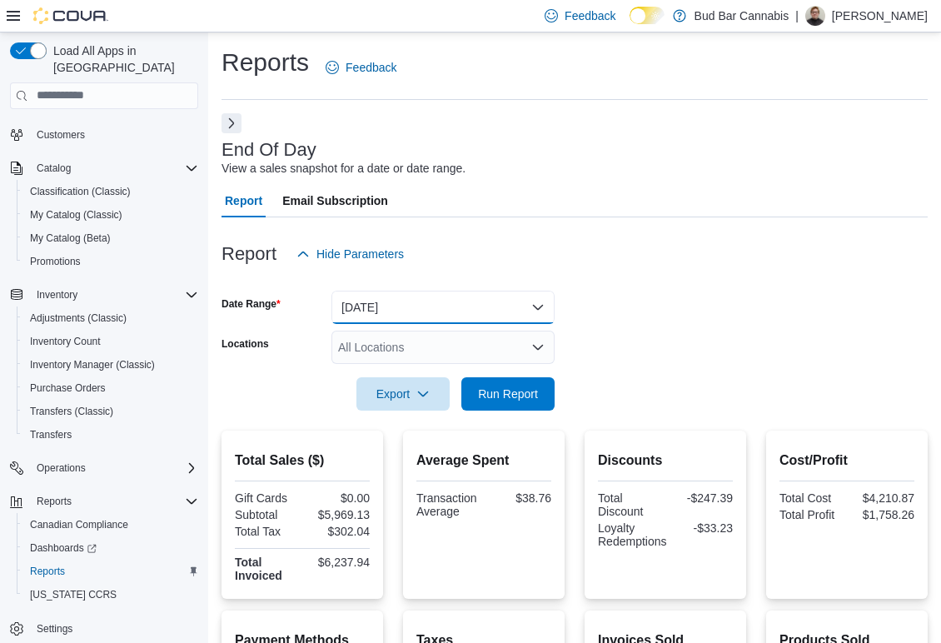
click at [480, 307] on button "[DATE]" at bounding box center [443, 307] width 223 height 33
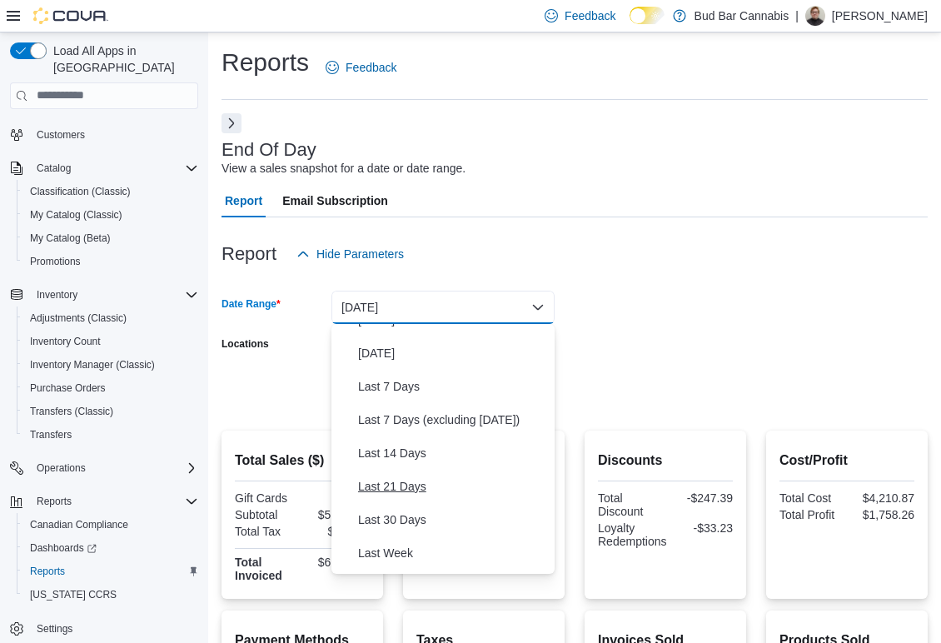
scroll to position [83, 0]
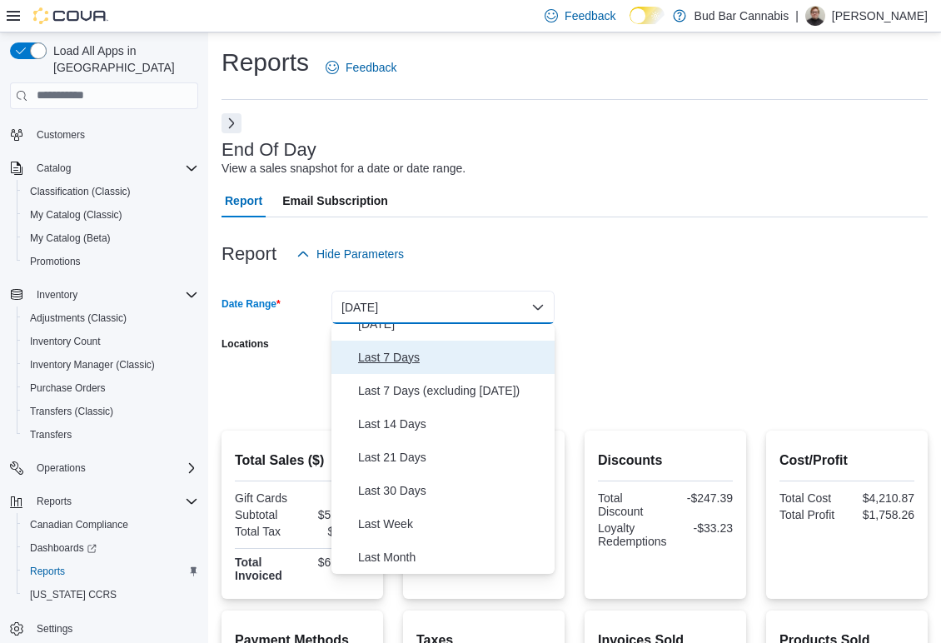
click at [497, 366] on span "Last 7 Days" at bounding box center [453, 357] width 190 height 20
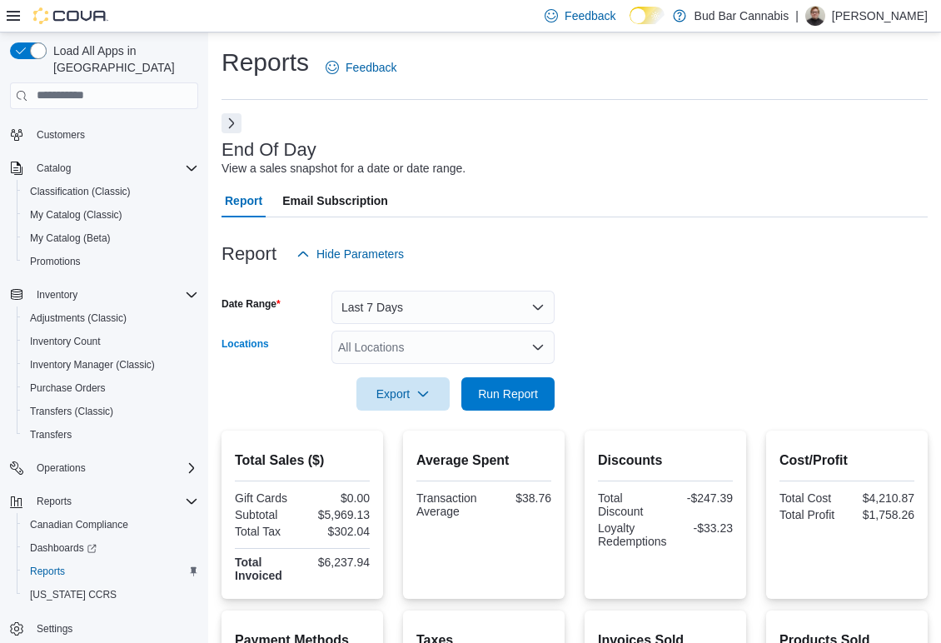
click at [495, 346] on div "All Locations" at bounding box center [443, 347] width 223 height 33
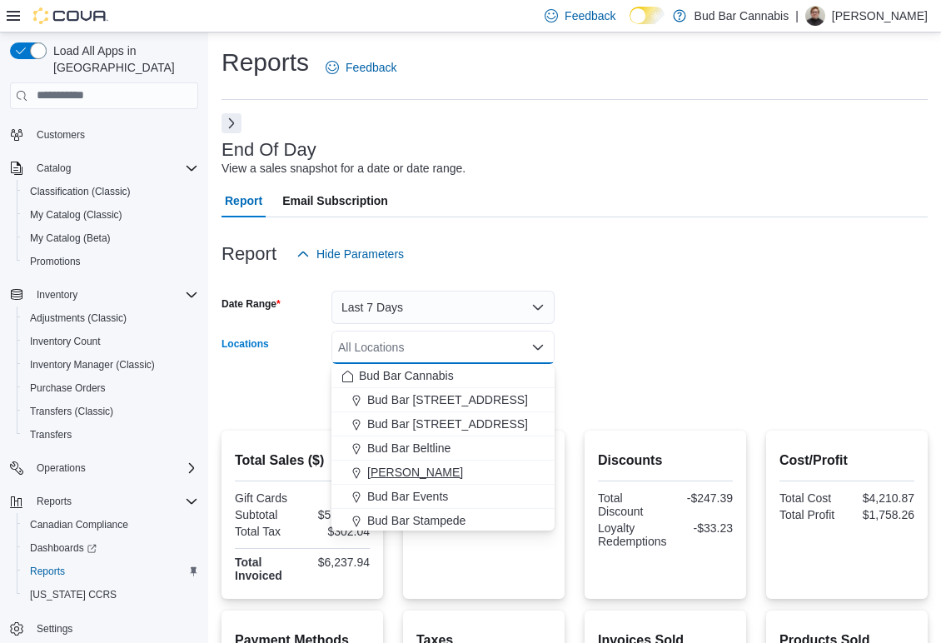
click at [504, 472] on div "[PERSON_NAME]" at bounding box center [443, 472] width 203 height 17
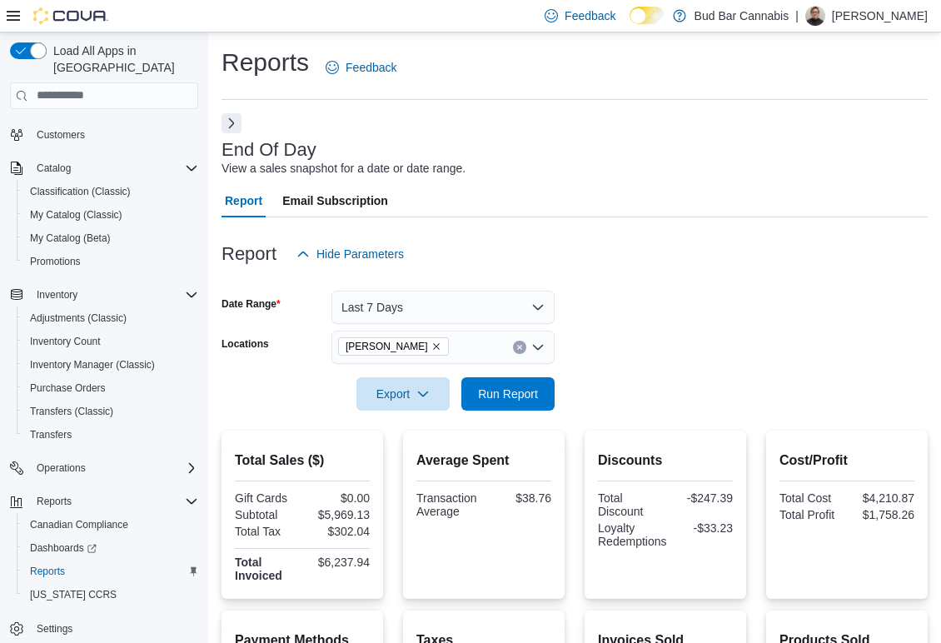
click at [657, 344] on form "Date Range Last 7 Days Locations [PERSON_NAME] Export Run Report" at bounding box center [575, 341] width 706 height 140
click at [527, 388] on span "Run Report" at bounding box center [508, 393] width 60 height 17
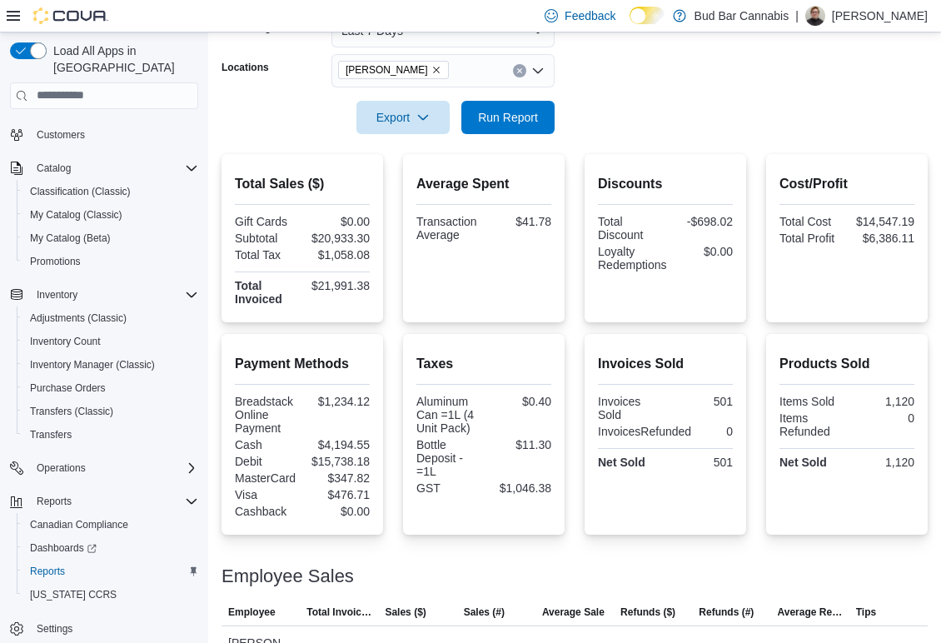
scroll to position [18, 0]
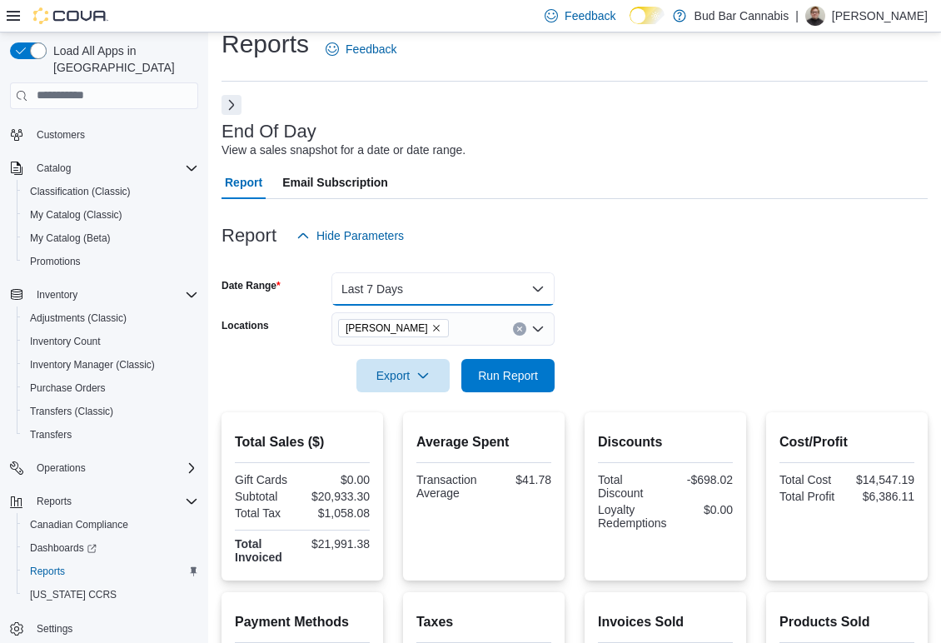
click at [498, 280] on button "Last 7 Days" at bounding box center [443, 288] width 223 height 33
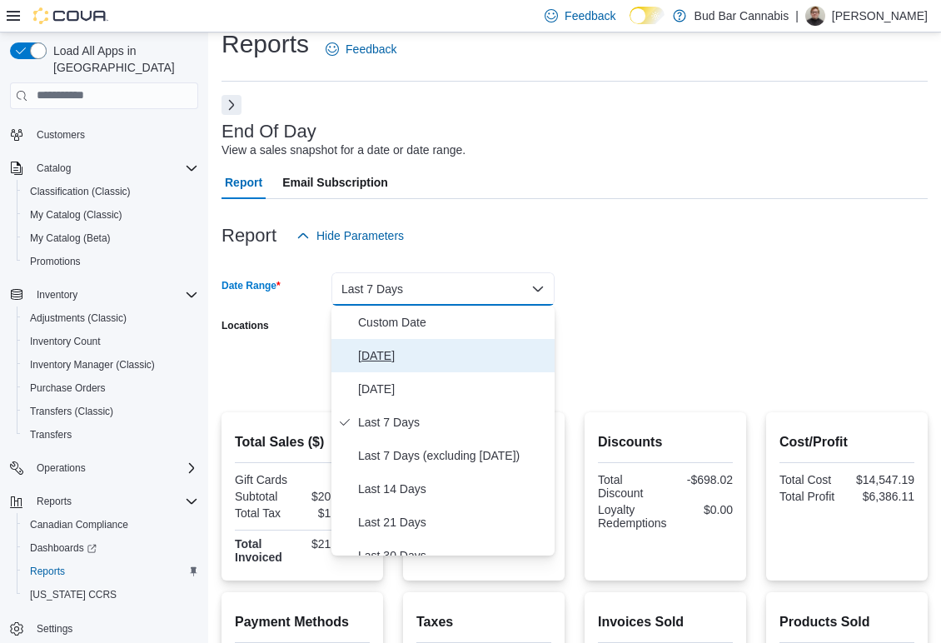
click at [468, 363] on span "[DATE]" at bounding box center [453, 356] width 190 height 20
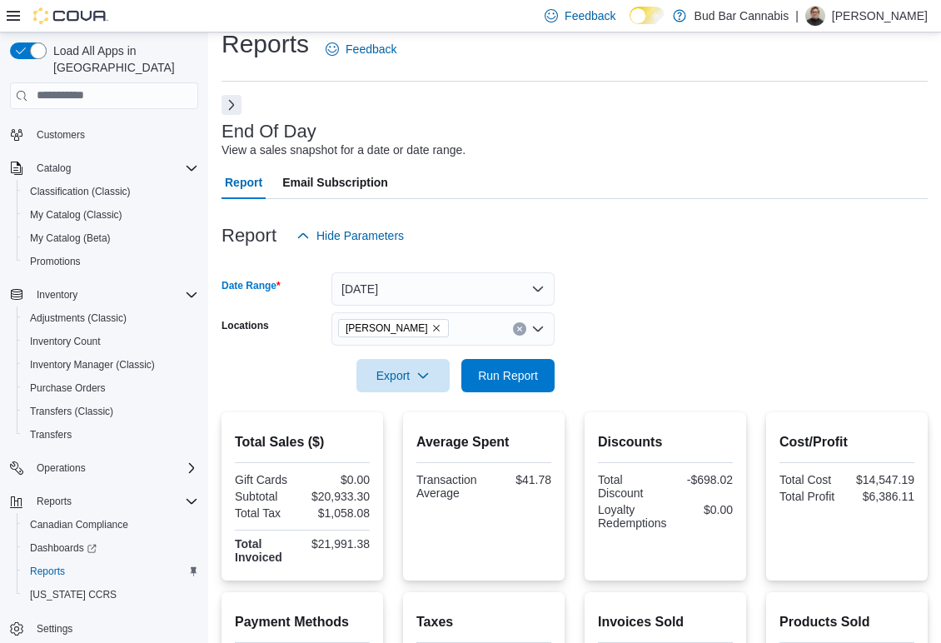
click at [522, 327] on icon "Clear input" at bounding box center [520, 329] width 7 height 7
drag, startPoint x: 683, startPoint y: 269, endPoint x: 645, endPoint y: 294, distance: 45.8
click at [685, 270] on div at bounding box center [575, 262] width 706 height 20
click at [532, 372] on span "Run Report" at bounding box center [508, 375] width 60 height 17
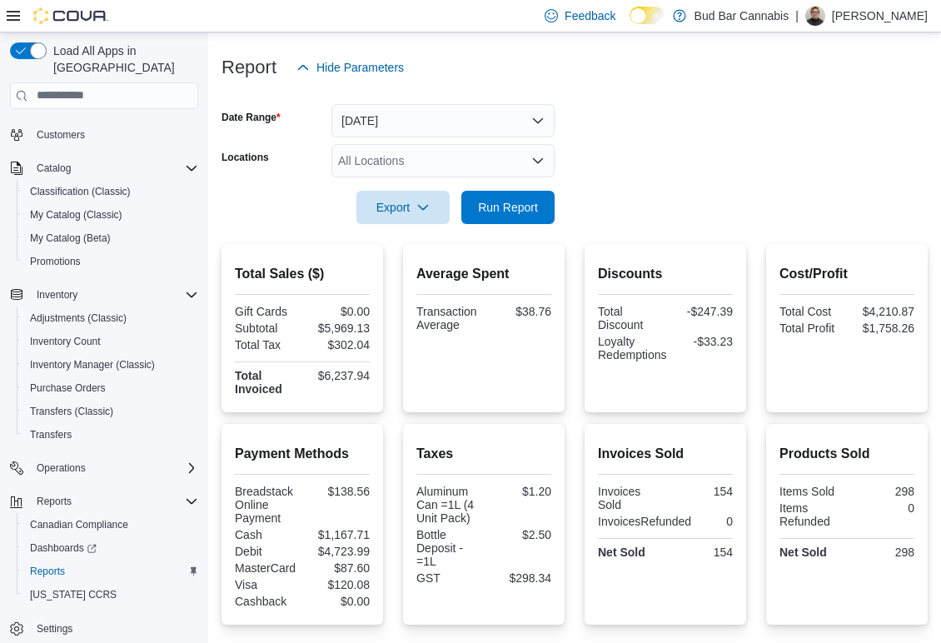
scroll to position [199, 0]
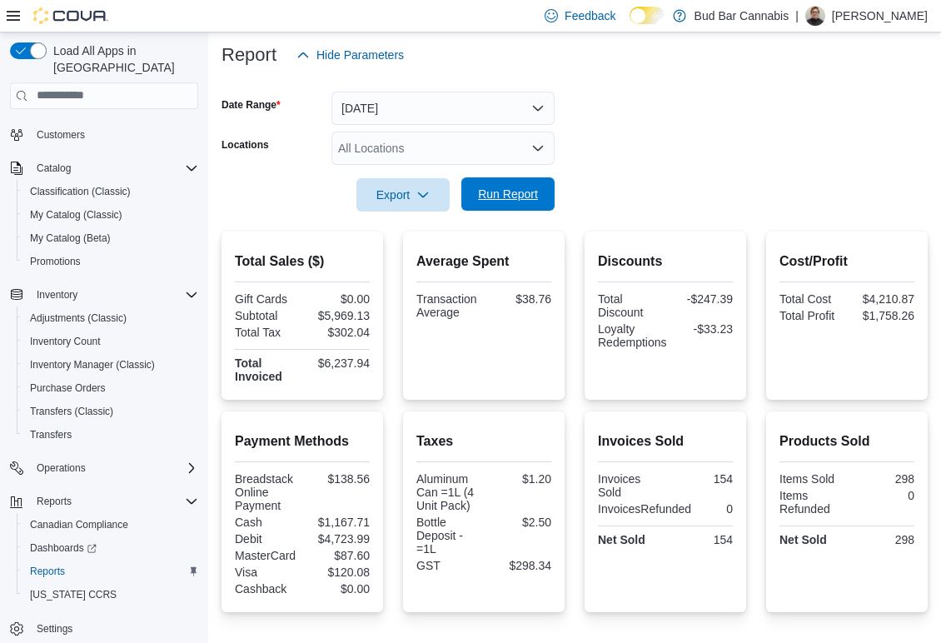
click at [506, 197] on span "Run Report" at bounding box center [508, 194] width 60 height 17
click at [523, 200] on span "Run Report" at bounding box center [508, 194] width 60 height 17
click at [490, 199] on span "Run Report" at bounding box center [508, 194] width 60 height 17
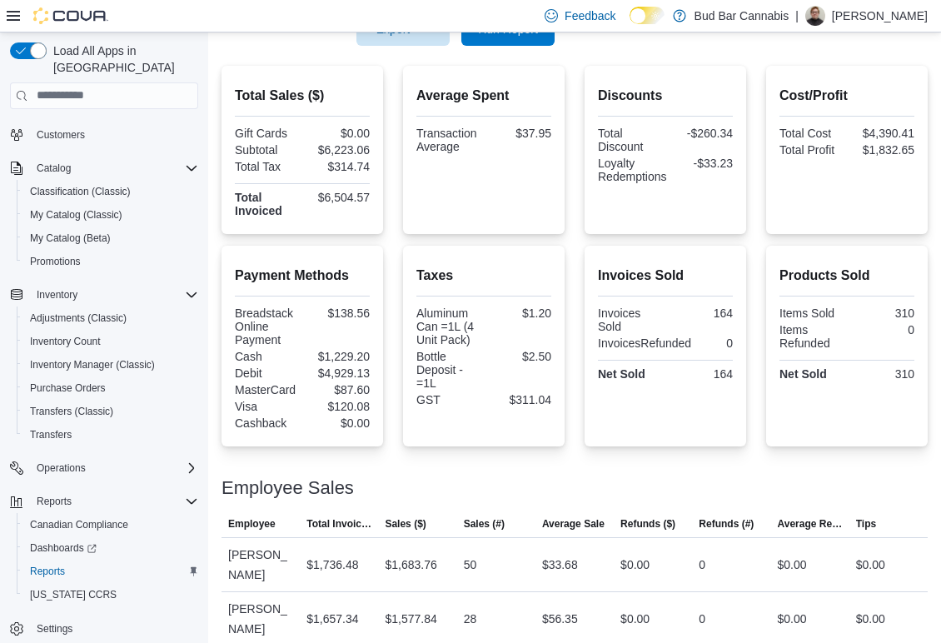
scroll to position [532, 0]
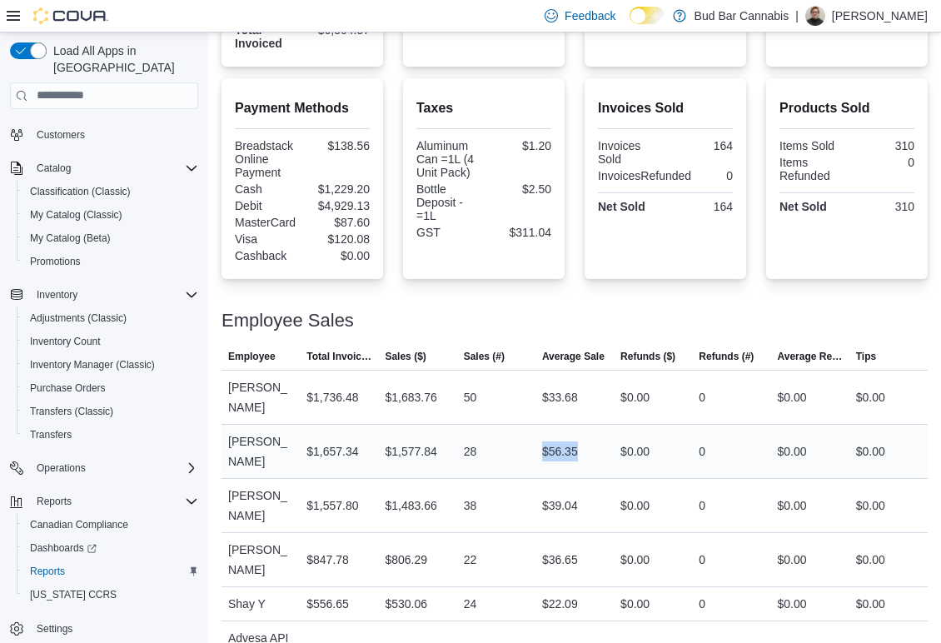
drag, startPoint x: 542, startPoint y: 419, endPoint x: 665, endPoint y: 409, distance: 122.9
click at [635, 424] on tr "Employee [PERSON_NAME] Total Invoiced $1,657.34 Sales ($) $1,577.84 Sales (#) 2…" at bounding box center [575, 451] width 706 height 54
click at [692, 435] on div "$0.00" at bounding box center [653, 451] width 78 height 33
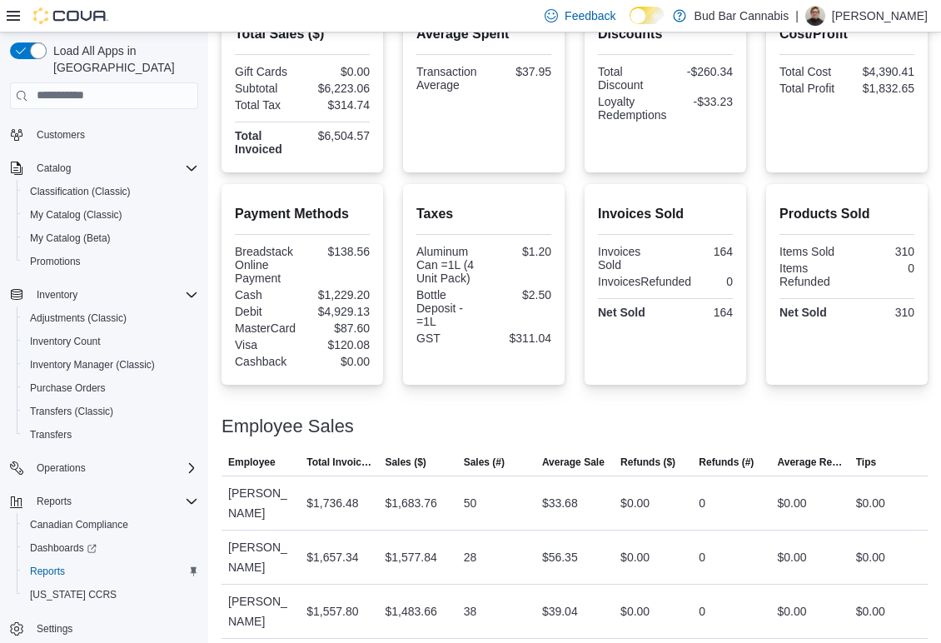
scroll to position [116, 0]
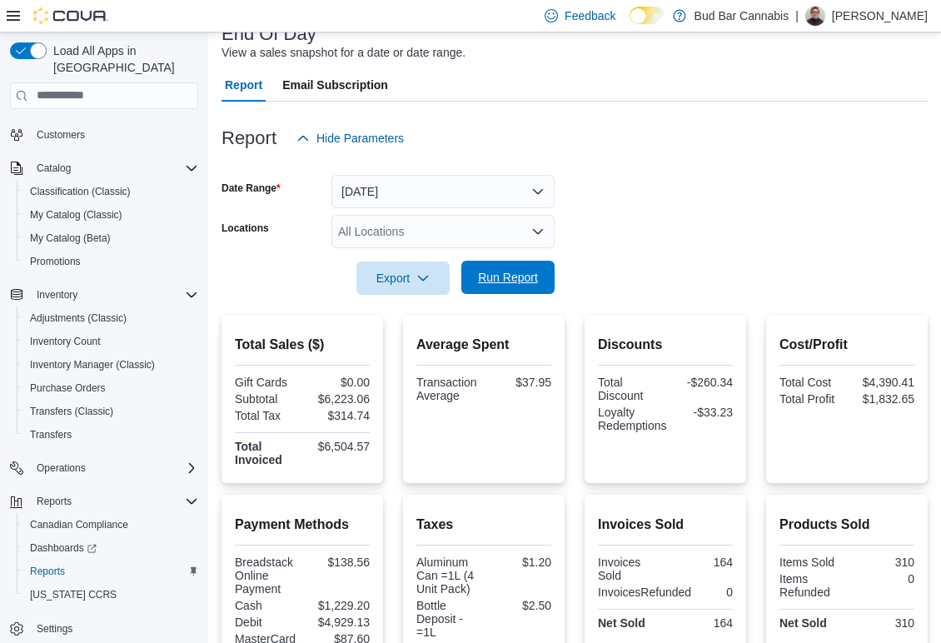
click at [534, 282] on span "Run Report" at bounding box center [508, 277] width 60 height 17
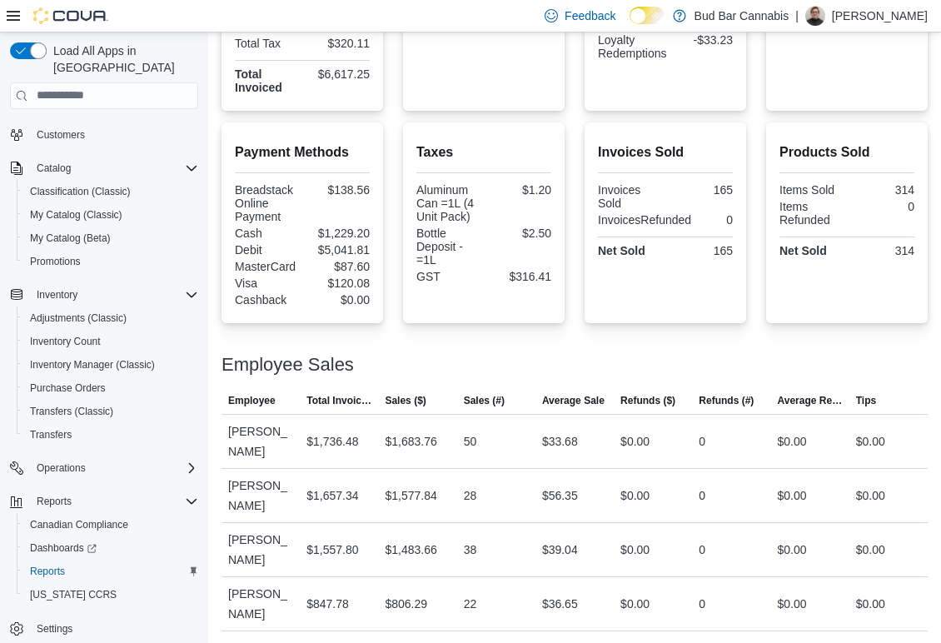
scroll to position [532, 0]
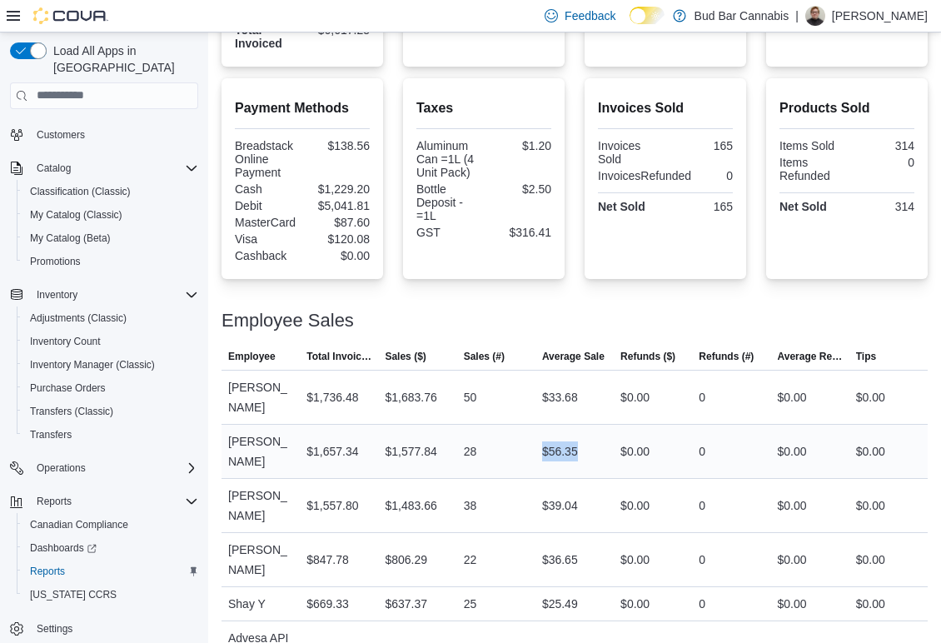
drag, startPoint x: 538, startPoint y: 430, endPoint x: 602, endPoint y: 414, distance: 66.1
click at [598, 424] on tr "Employee [PERSON_NAME] Total Invoiced $1,657.34 Sales ($) $1,577.84 Sales (#) 2…" at bounding box center [575, 451] width 706 height 54
click at [512, 489] on div "38" at bounding box center [496, 505] width 78 height 33
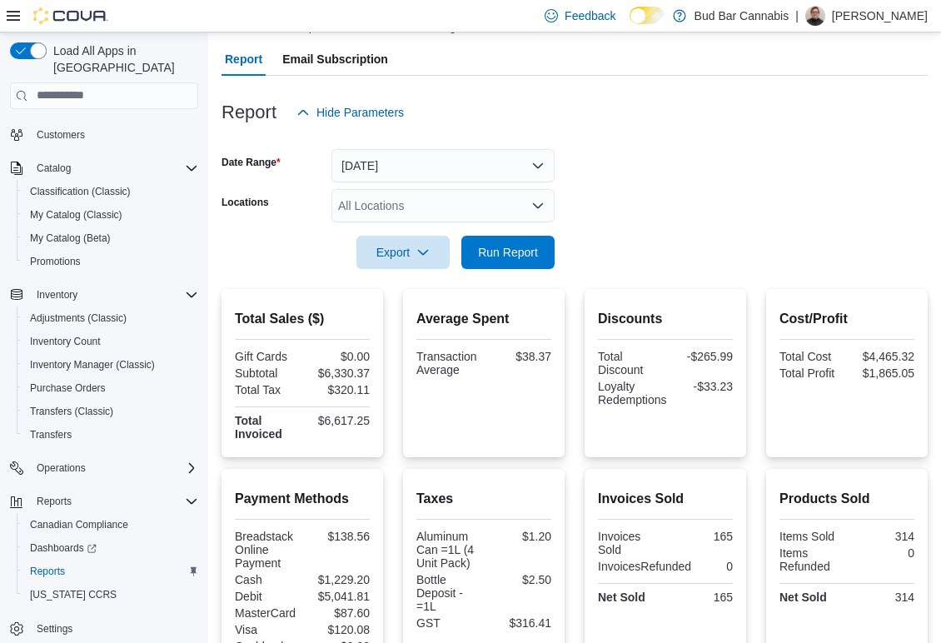
scroll to position [116, 0]
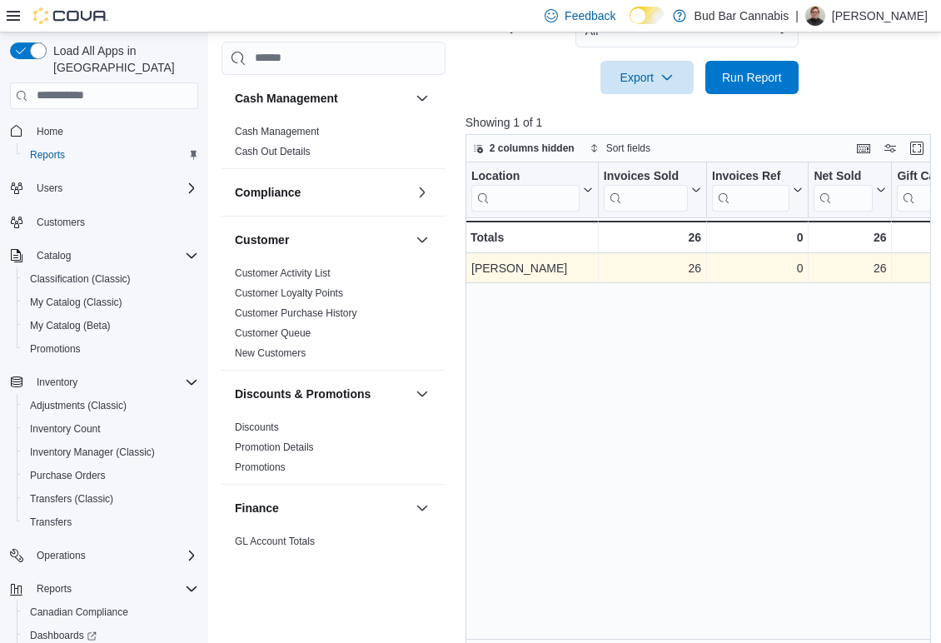
scroll to position [552, 0]
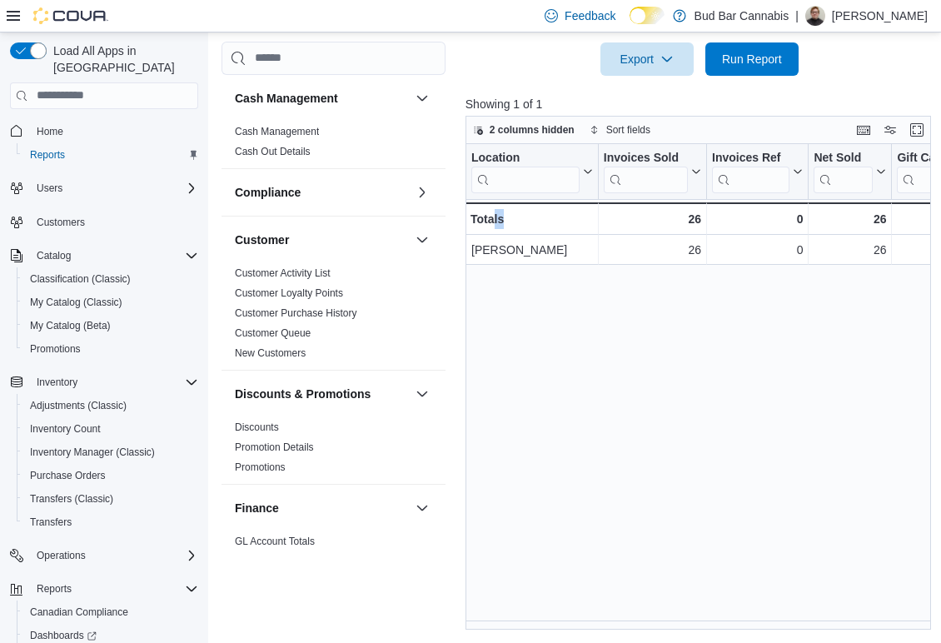
drag, startPoint x: 496, startPoint y: 622, endPoint x: 540, endPoint y: 626, distance: 44.4
click at [540, 626] on div "Location Click to view column header actions Invoices Sold Click to view column…" at bounding box center [701, 387] width 471 height 487
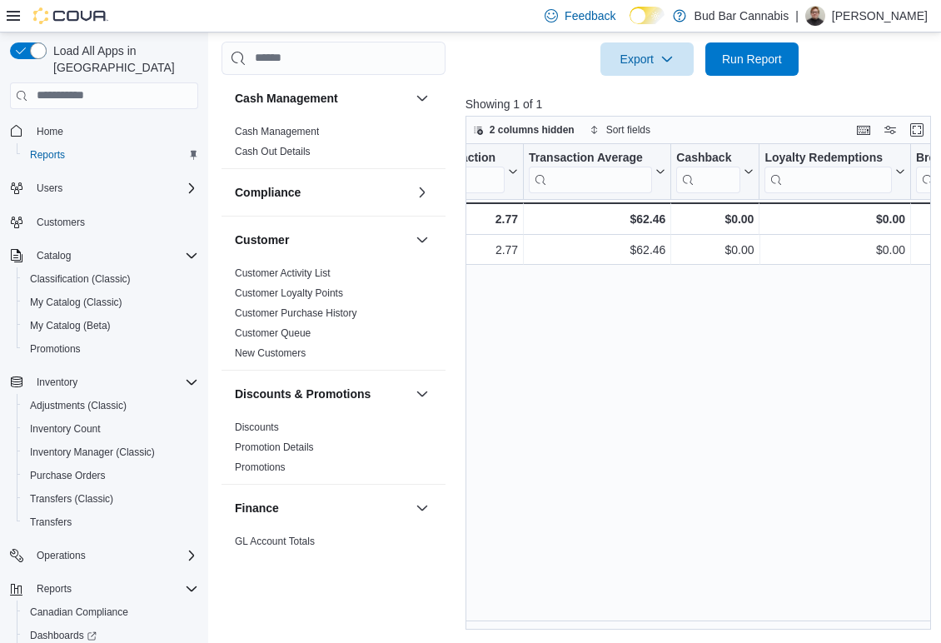
scroll to position [0, 1690]
